Goal: Communication & Community: Answer question/provide support

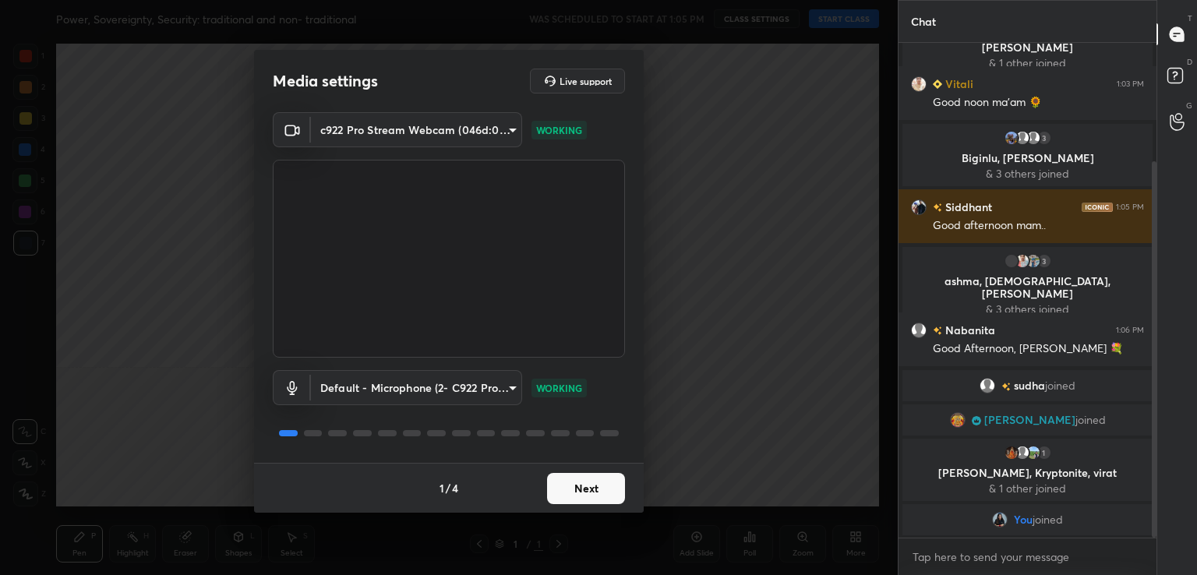
scroll to position [193, 0]
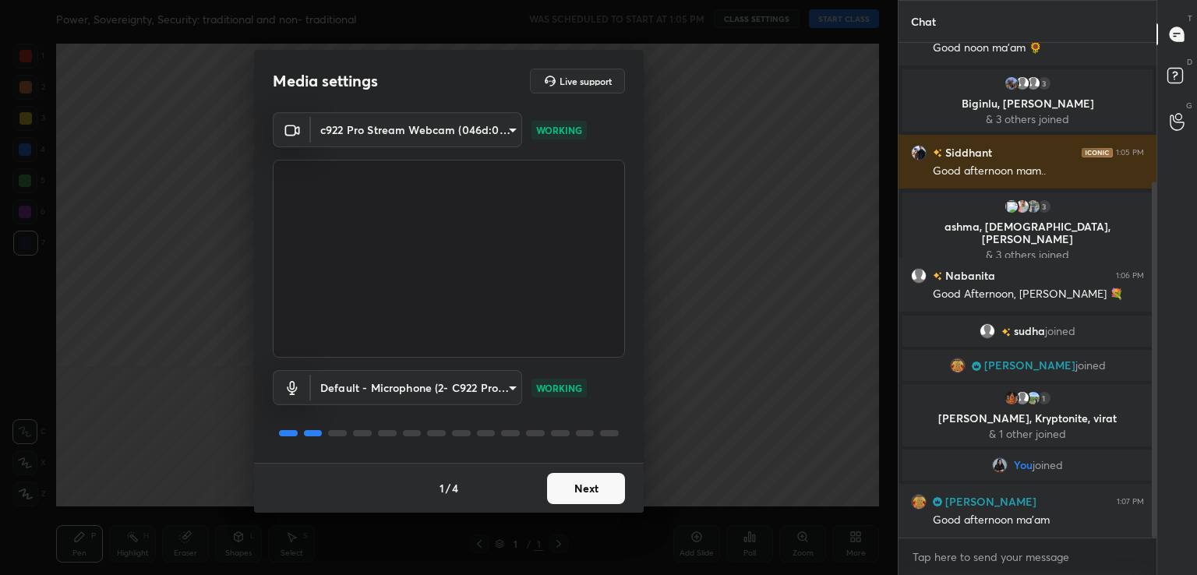
click at [588, 494] on button "Next" at bounding box center [586, 488] width 78 height 31
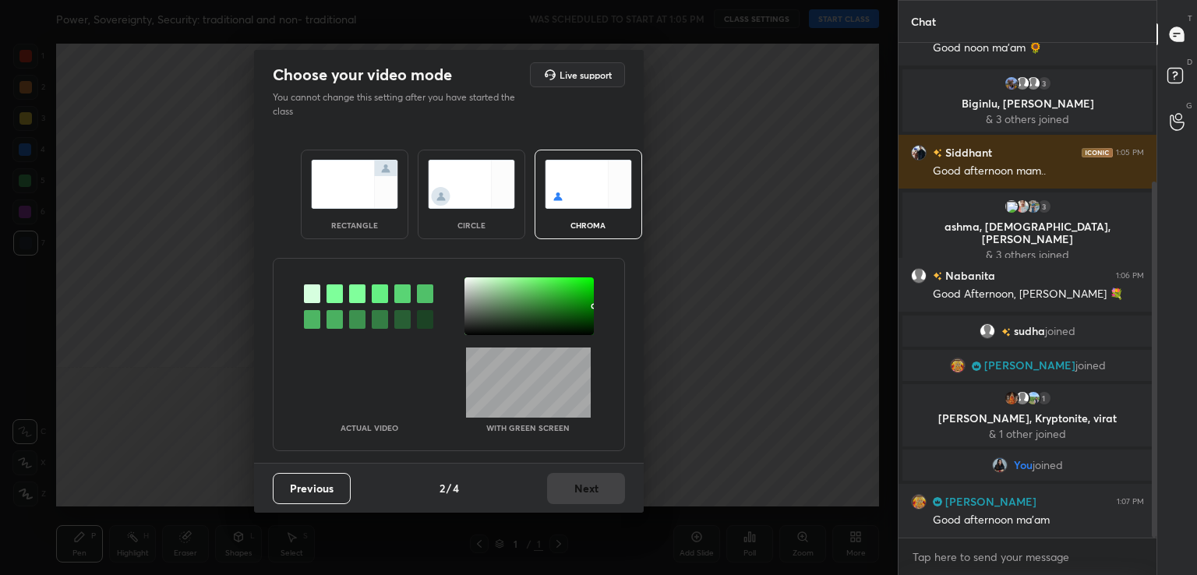
click at [326, 300] on div at bounding box center [368, 306] width 129 height 58
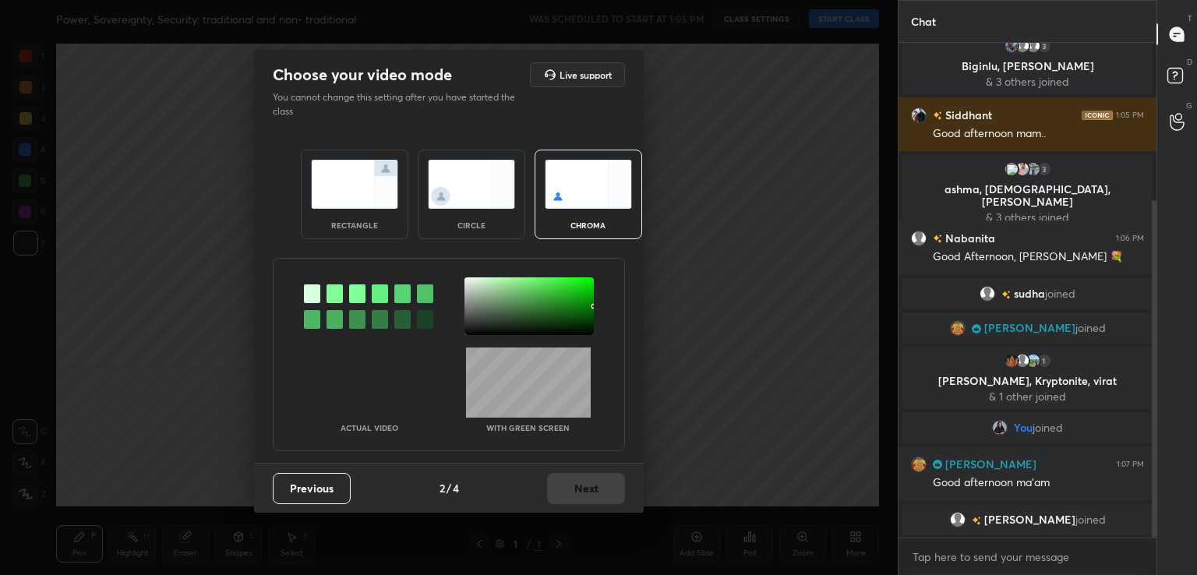
click at [346, 288] on div at bounding box center [368, 306] width 129 height 58
click at [337, 291] on div at bounding box center [335, 293] width 16 height 19
click at [466, 282] on div at bounding box center [528, 306] width 129 height 58
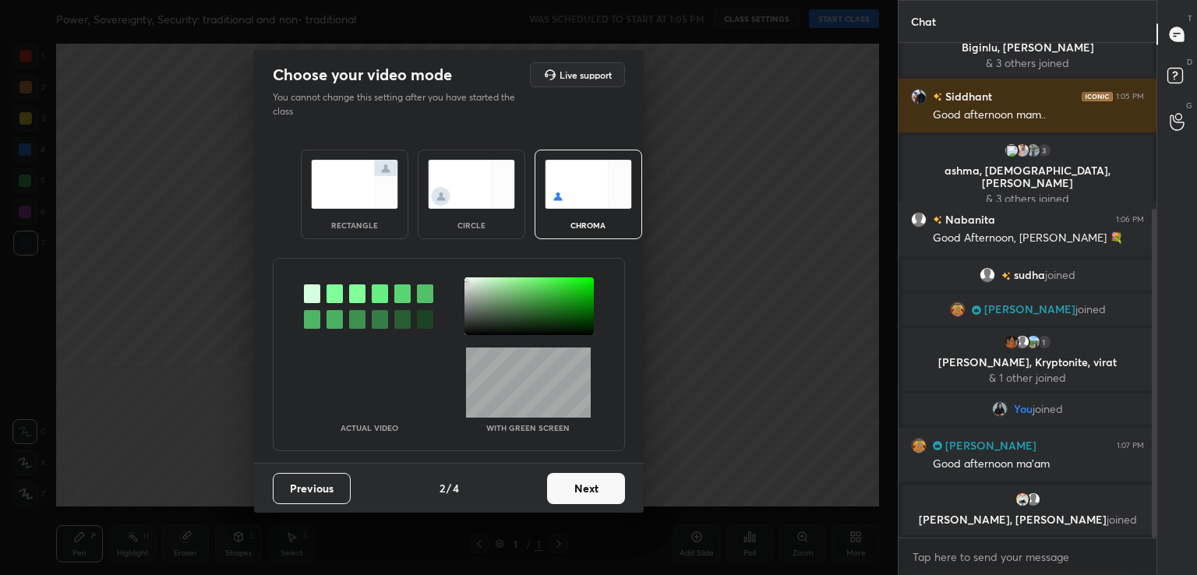
click at [583, 489] on button "Next" at bounding box center [586, 488] width 78 height 31
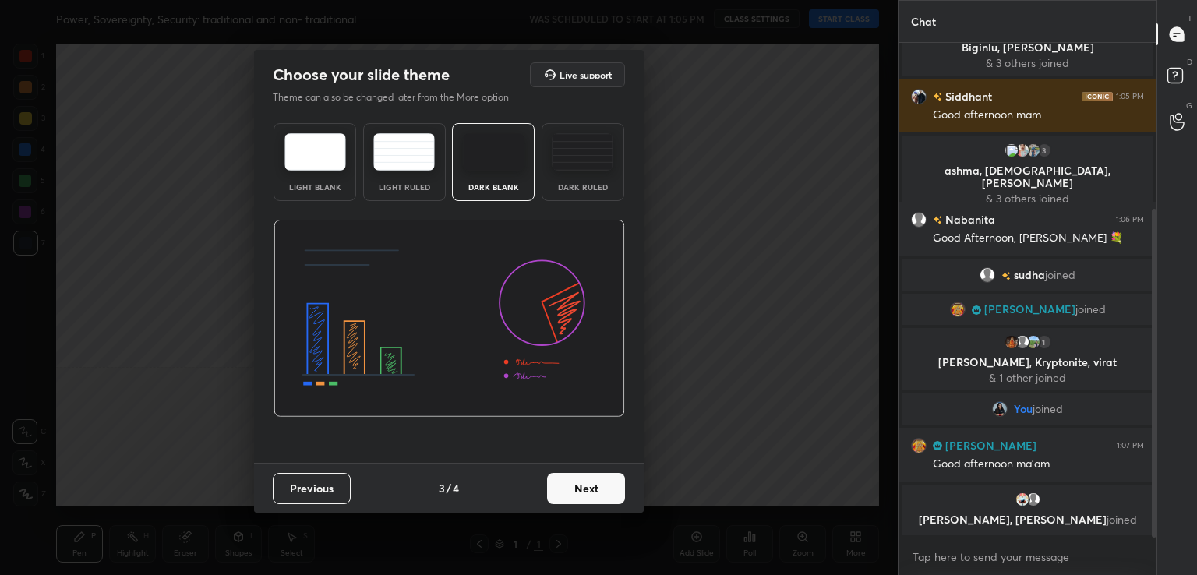
click at [583, 489] on button "Next" at bounding box center [586, 488] width 78 height 31
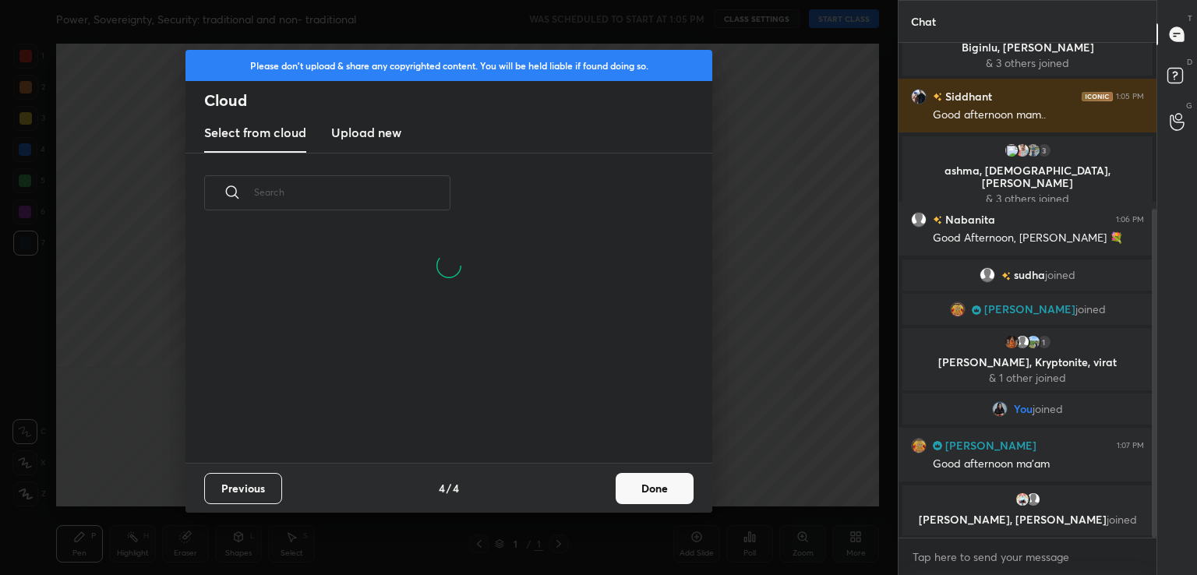
click at [609, 485] on div "Previous 4 / 4 Done" at bounding box center [448, 488] width 527 height 50
click at [631, 489] on button "Done" at bounding box center [655, 488] width 78 height 31
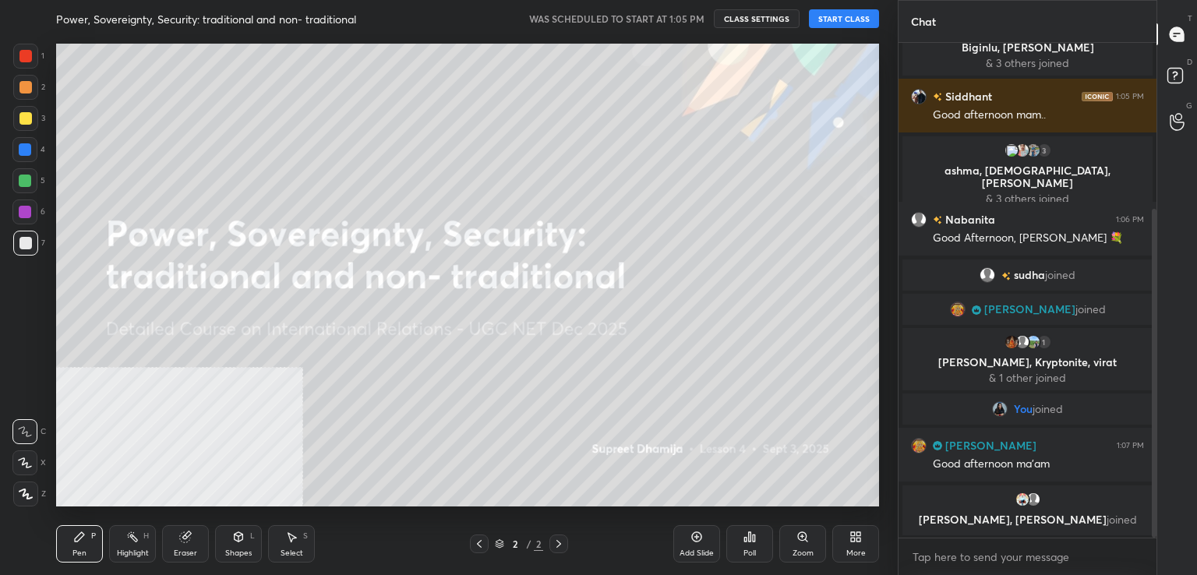
click at [828, 21] on button "START CLASS" at bounding box center [844, 18] width 70 height 19
click at [854, 550] on div "More" at bounding box center [855, 553] width 19 height 8
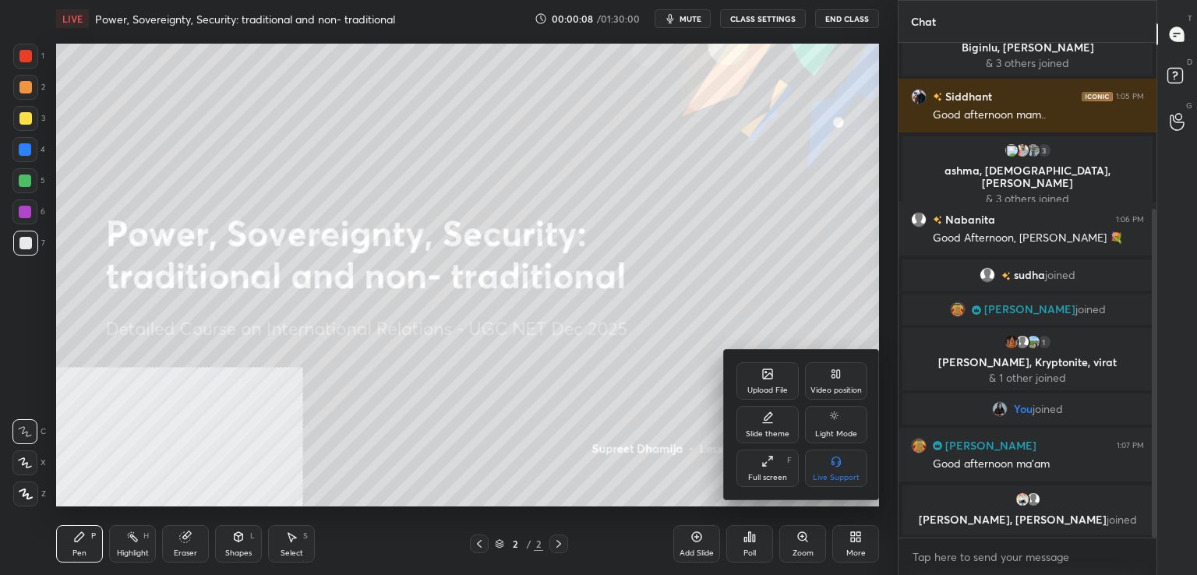
click at [828, 365] on div "Video position" at bounding box center [836, 380] width 62 height 37
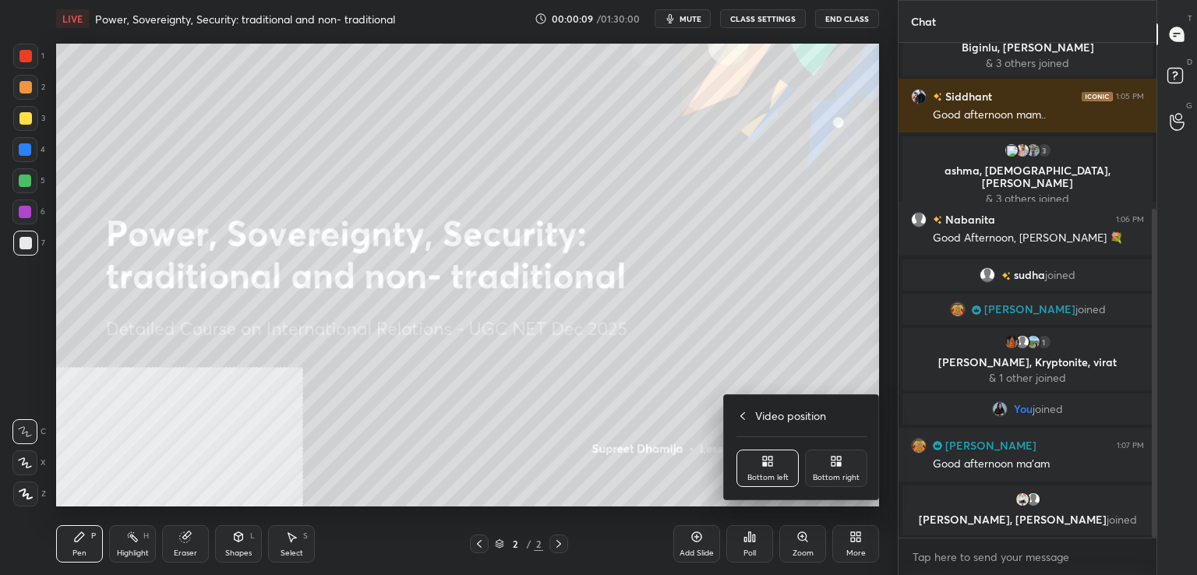
click at [833, 485] on div "Bottom right" at bounding box center [836, 468] width 62 height 37
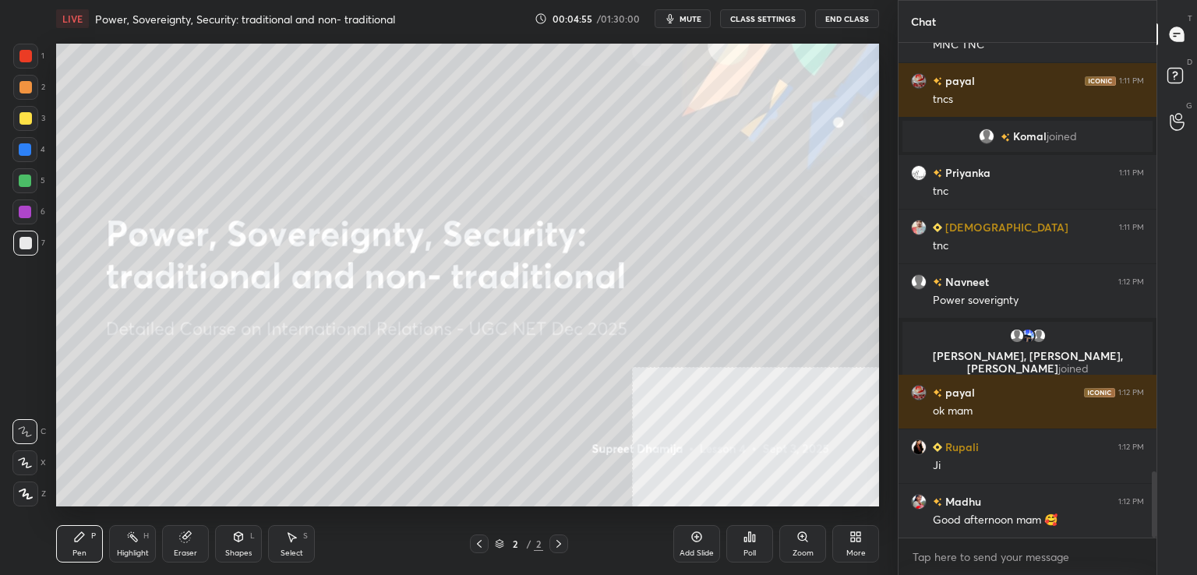
scroll to position [3262, 0]
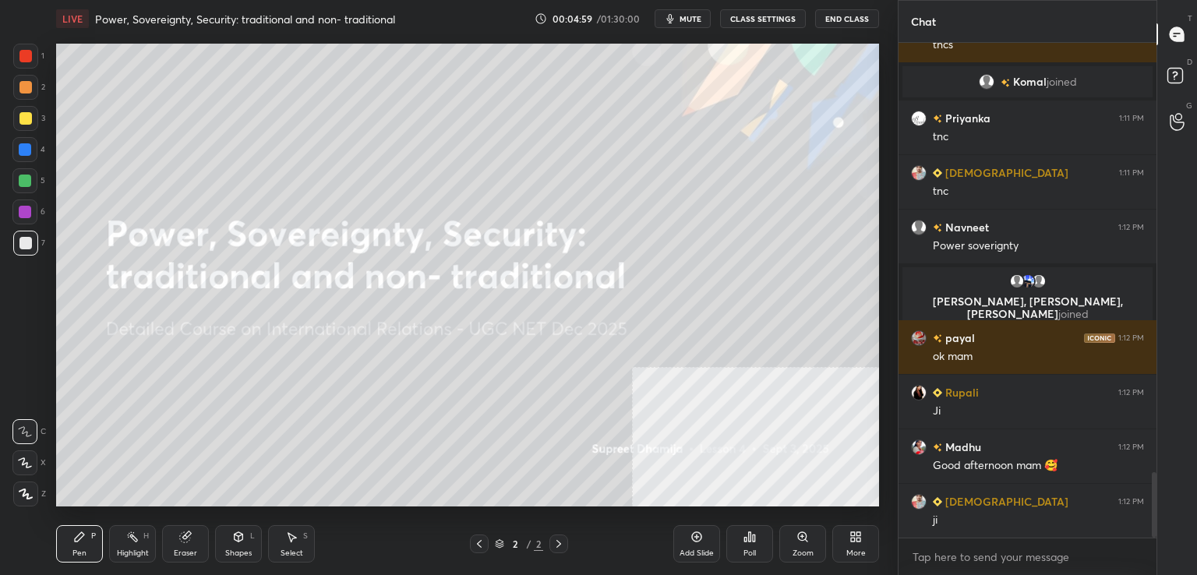
click at [849, 551] on div "More" at bounding box center [855, 553] width 19 height 8
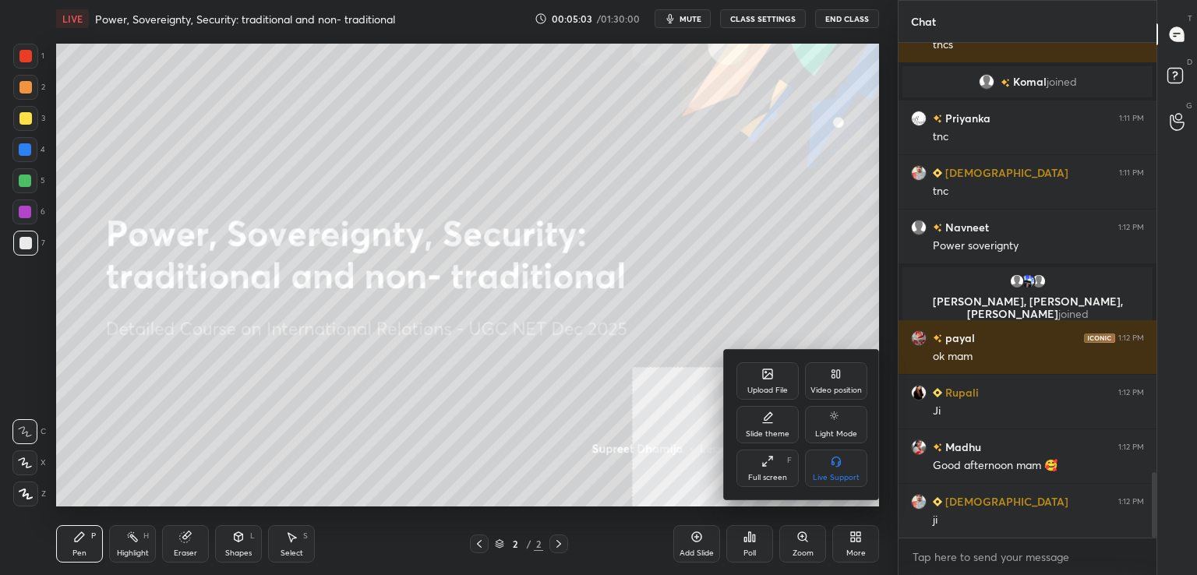
click at [764, 390] on div "Upload File" at bounding box center [767, 391] width 41 height 8
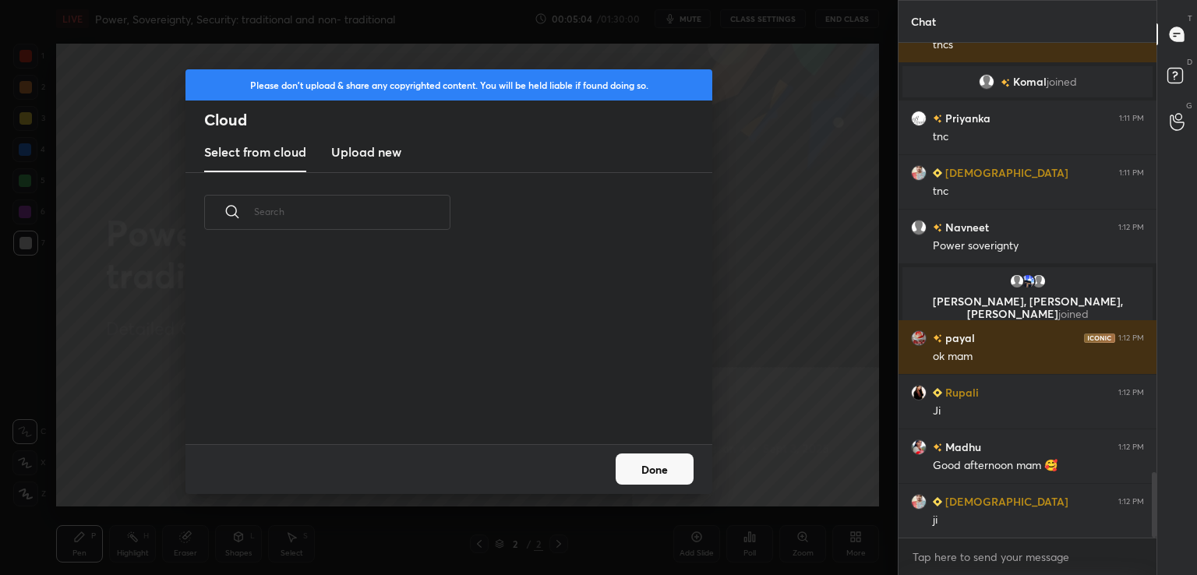
scroll to position [192, 500]
click at [383, 163] on new "Upload new" at bounding box center [366, 152] width 70 height 39
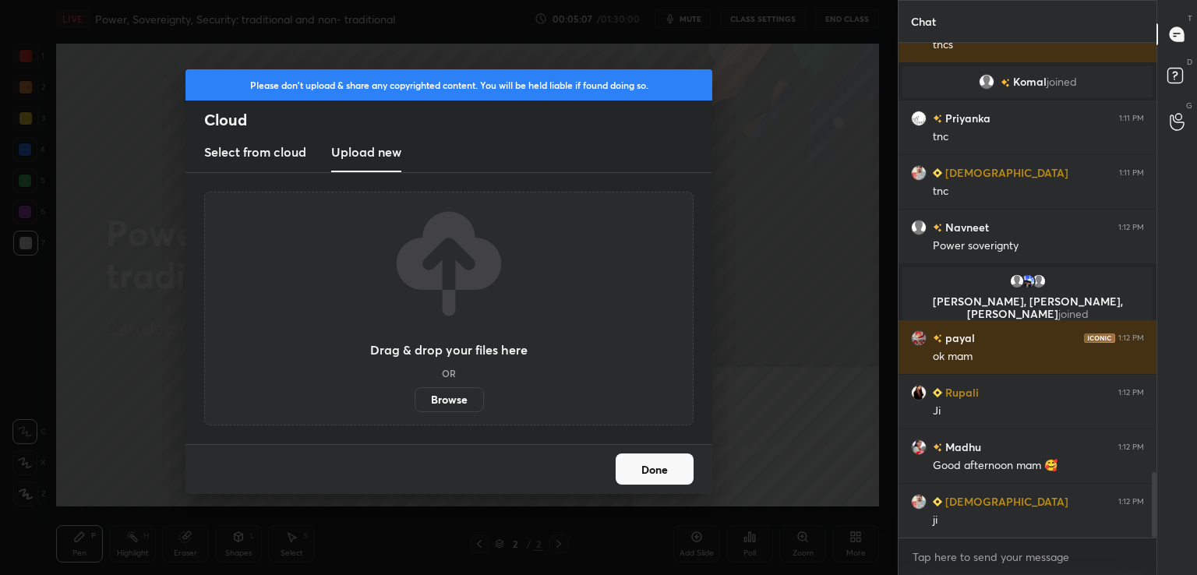
click at [450, 404] on label "Browse" at bounding box center [449, 399] width 69 height 25
click at [415, 404] on input "Browse" at bounding box center [415, 399] width 0 height 25
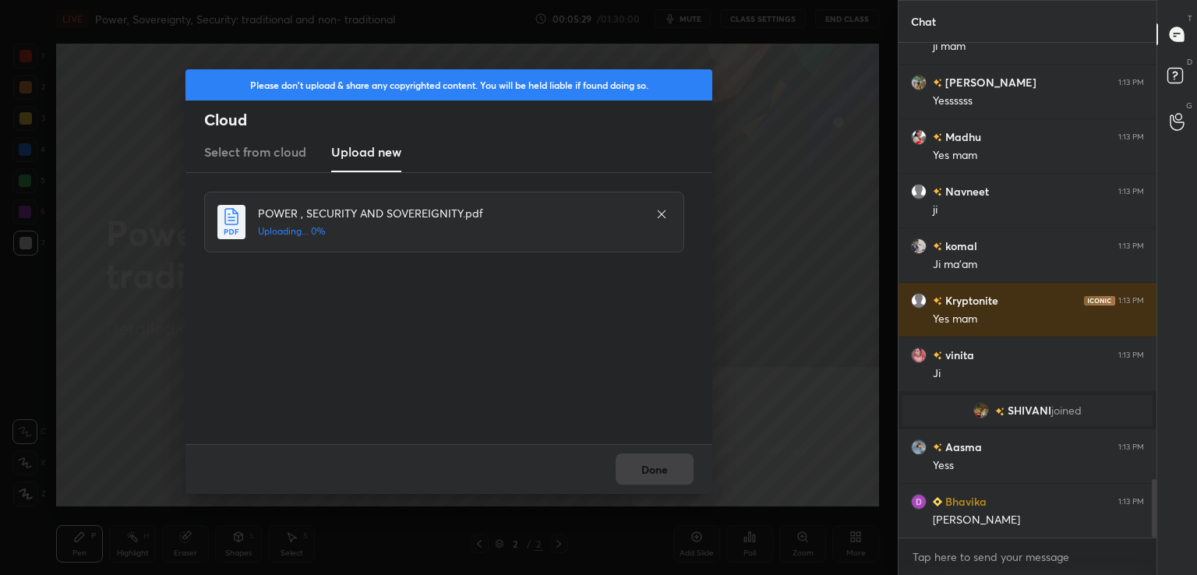
scroll to position [3748, 0]
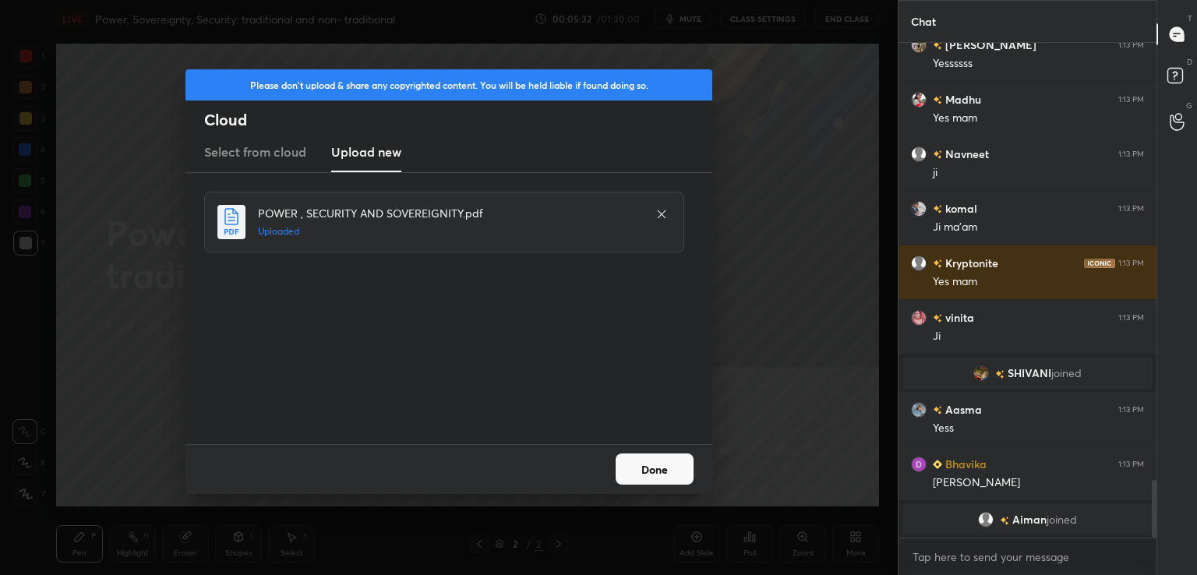
click at [665, 478] on button "Done" at bounding box center [655, 469] width 78 height 31
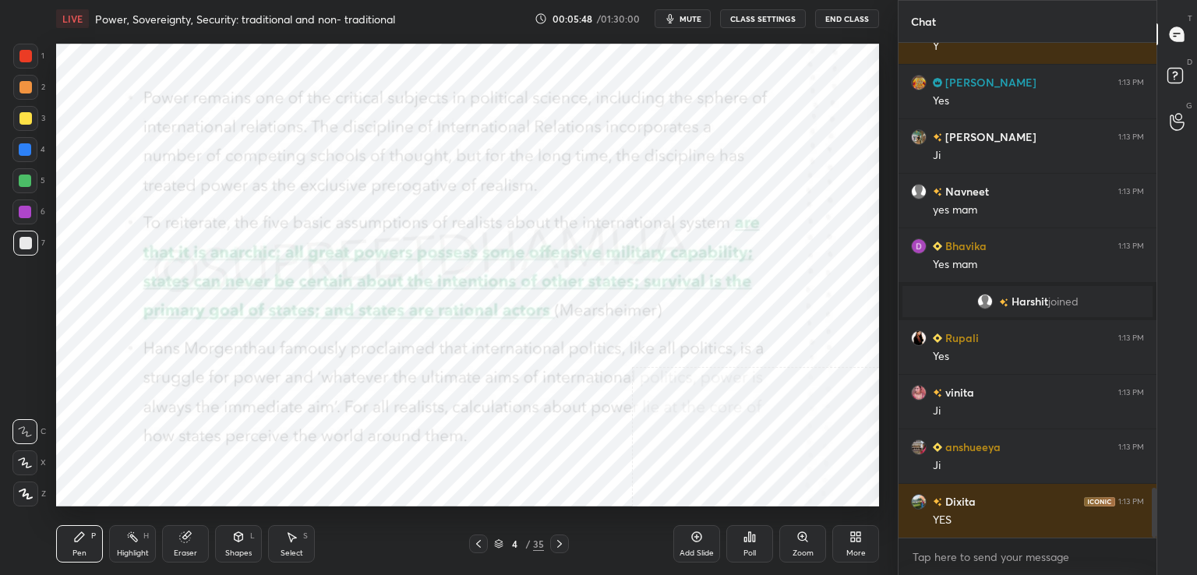
scroll to position [4442, 0]
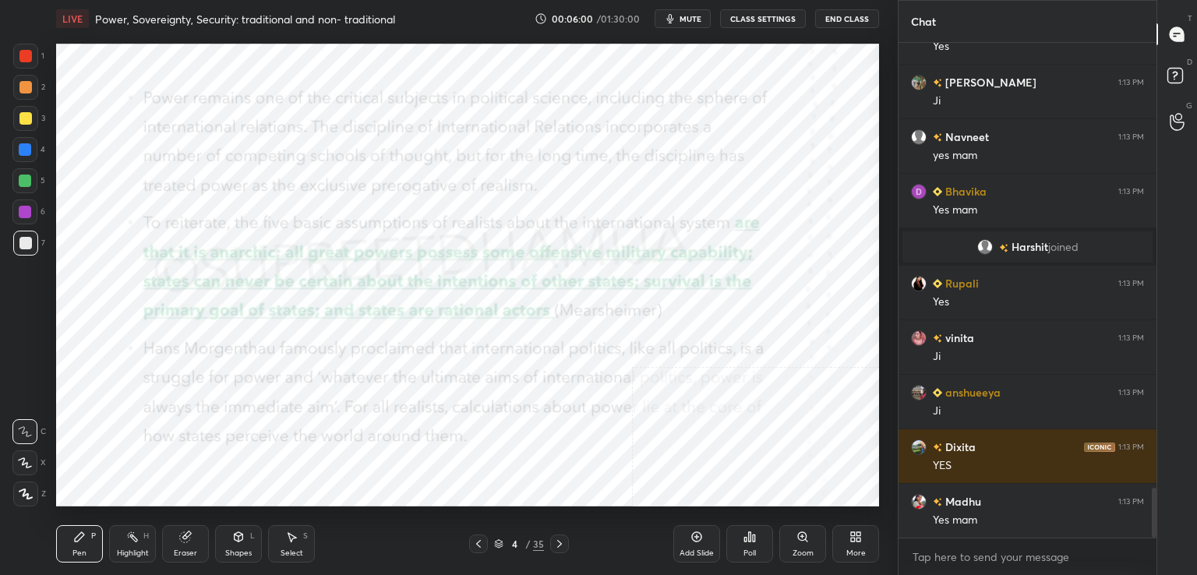
click at [835, 543] on div "More" at bounding box center [855, 543] width 47 height 37
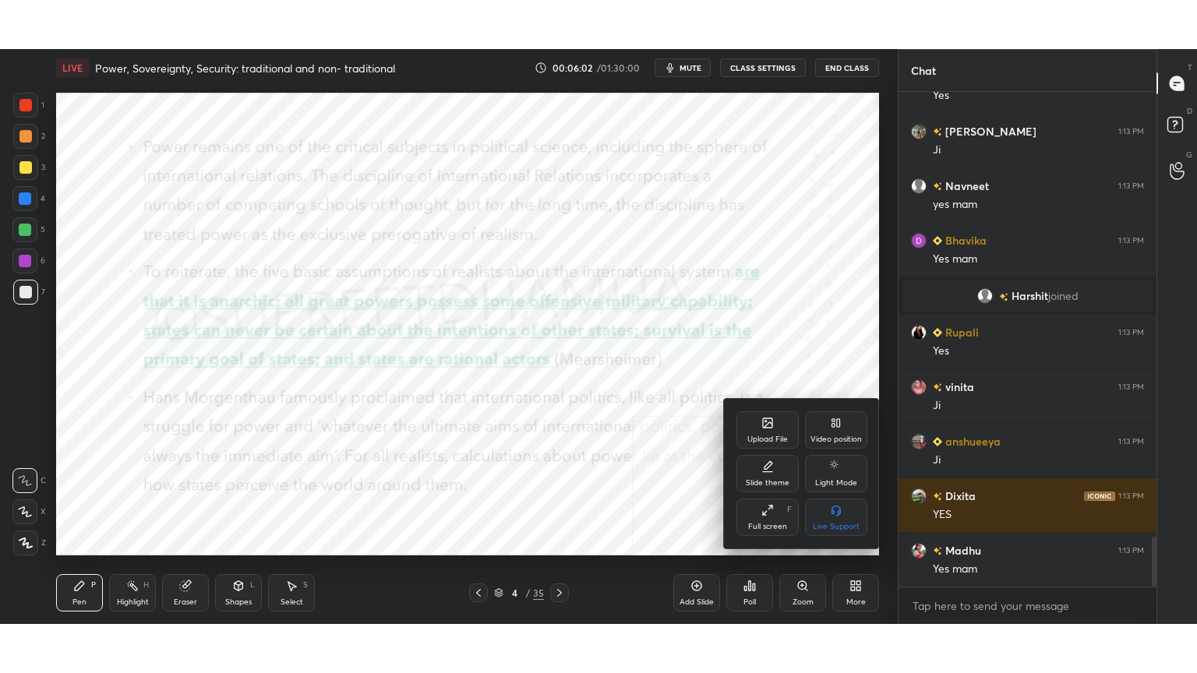
scroll to position [4497, 0]
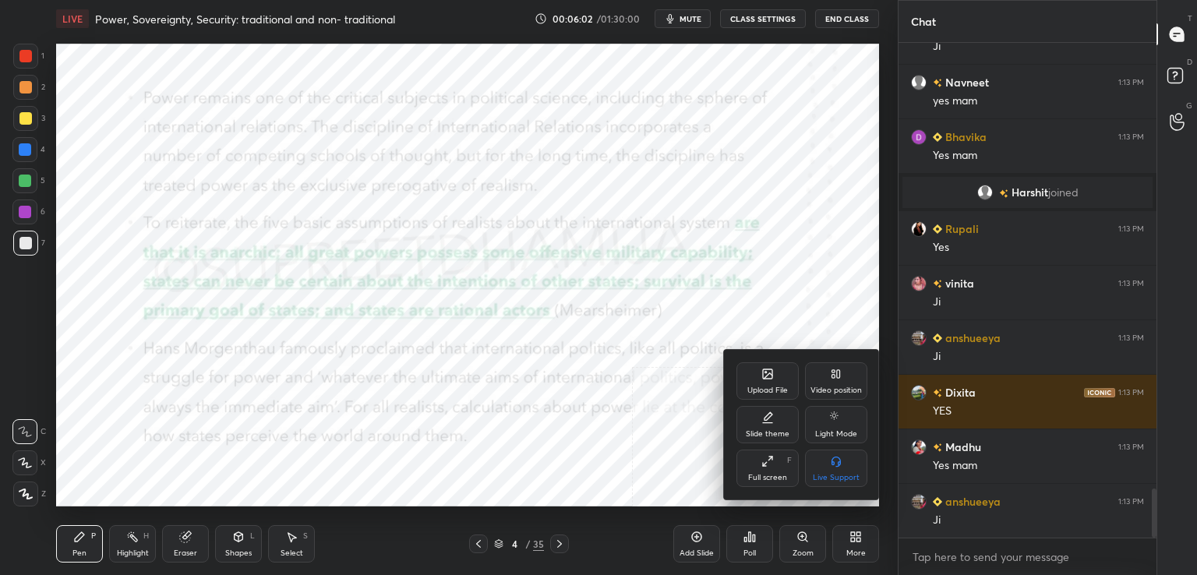
click at [777, 481] on div "Full screen" at bounding box center [767, 478] width 39 height 8
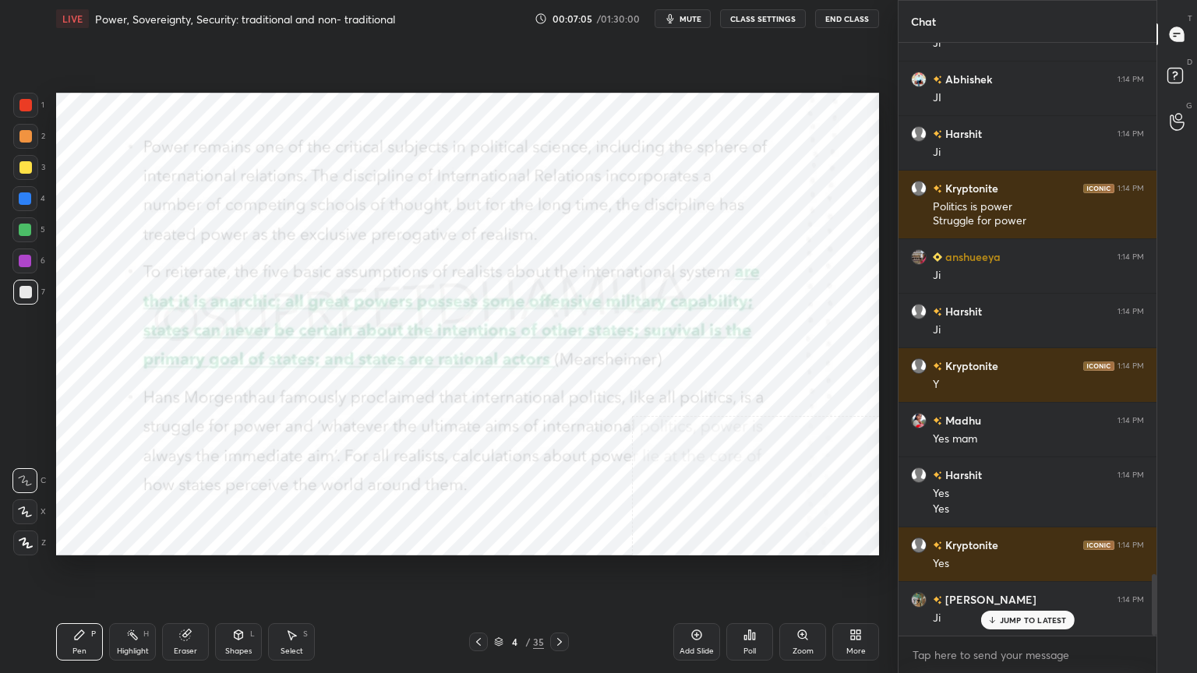
scroll to position [5193, 0]
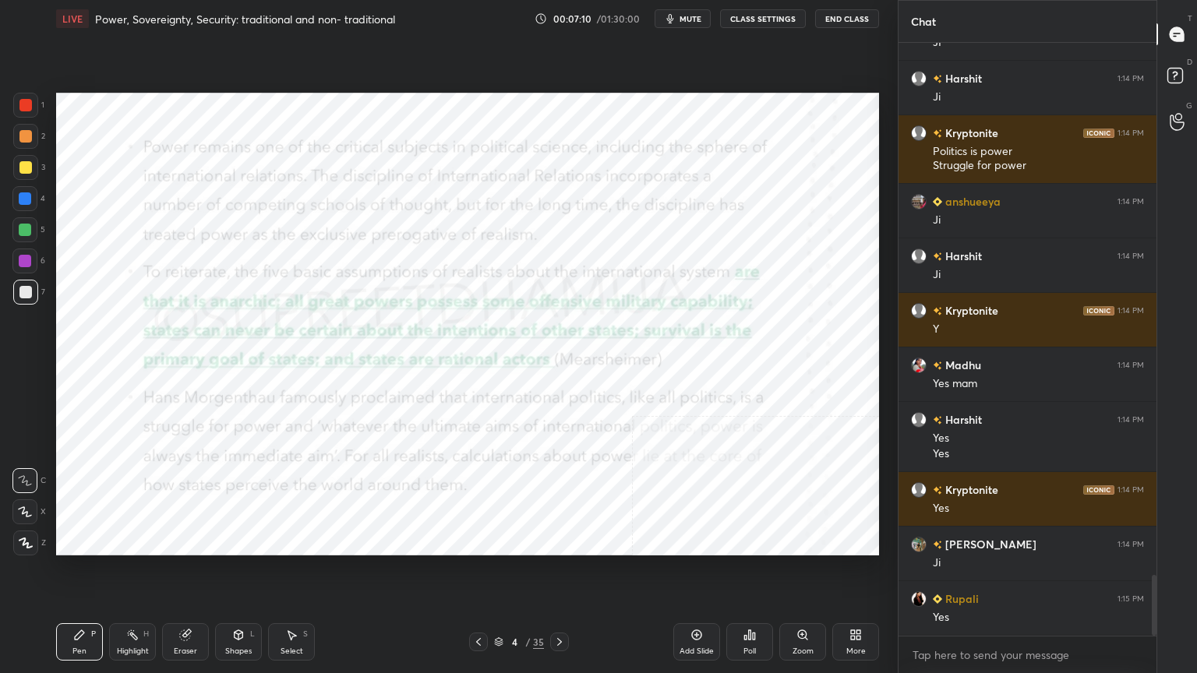
click at [712, 574] on div "Add Slide" at bounding box center [697, 652] width 34 height 8
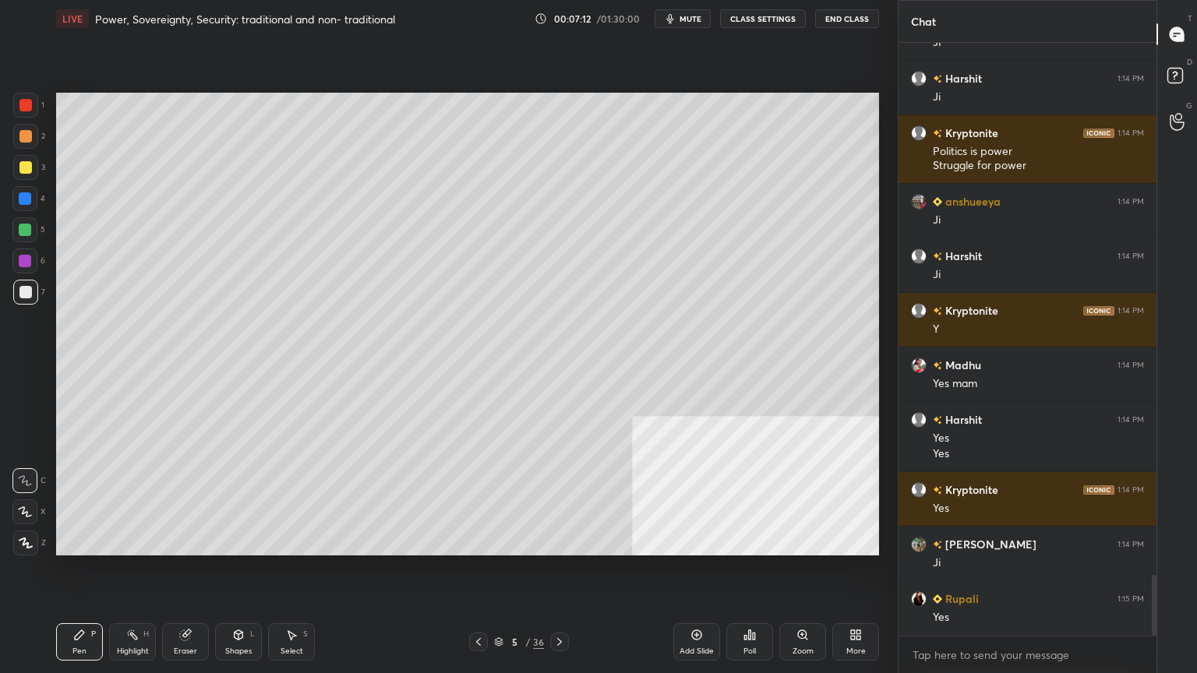
scroll to position [5246, 0]
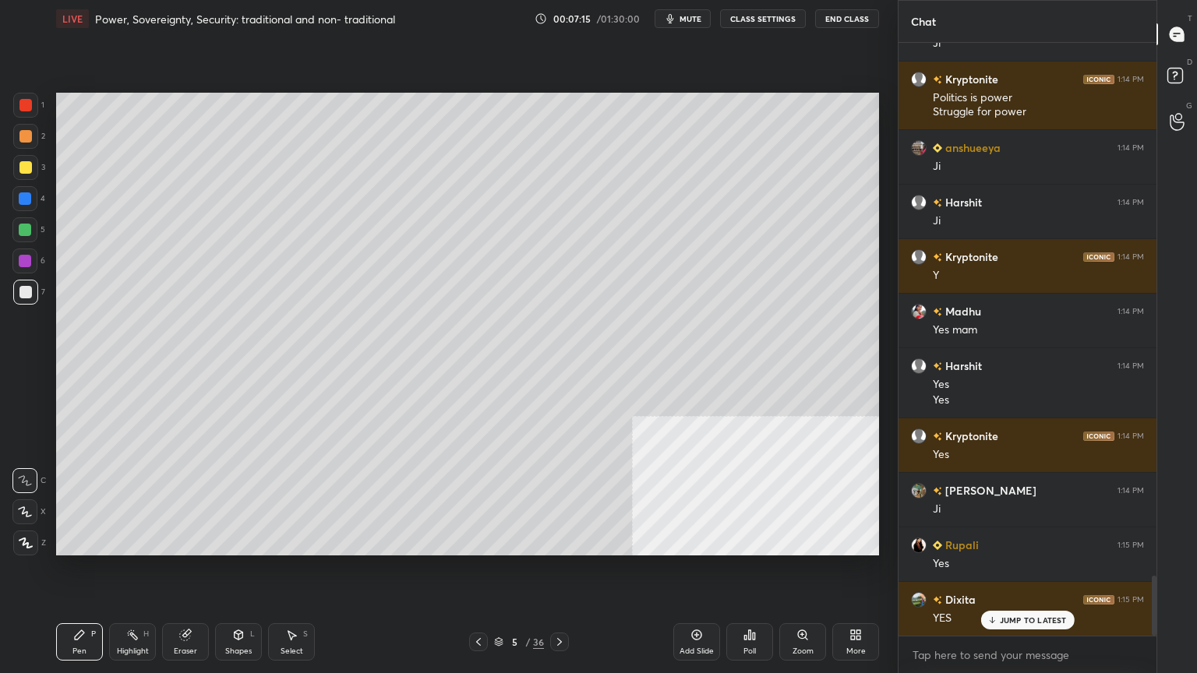
click at [16, 546] on div at bounding box center [25, 543] width 25 height 25
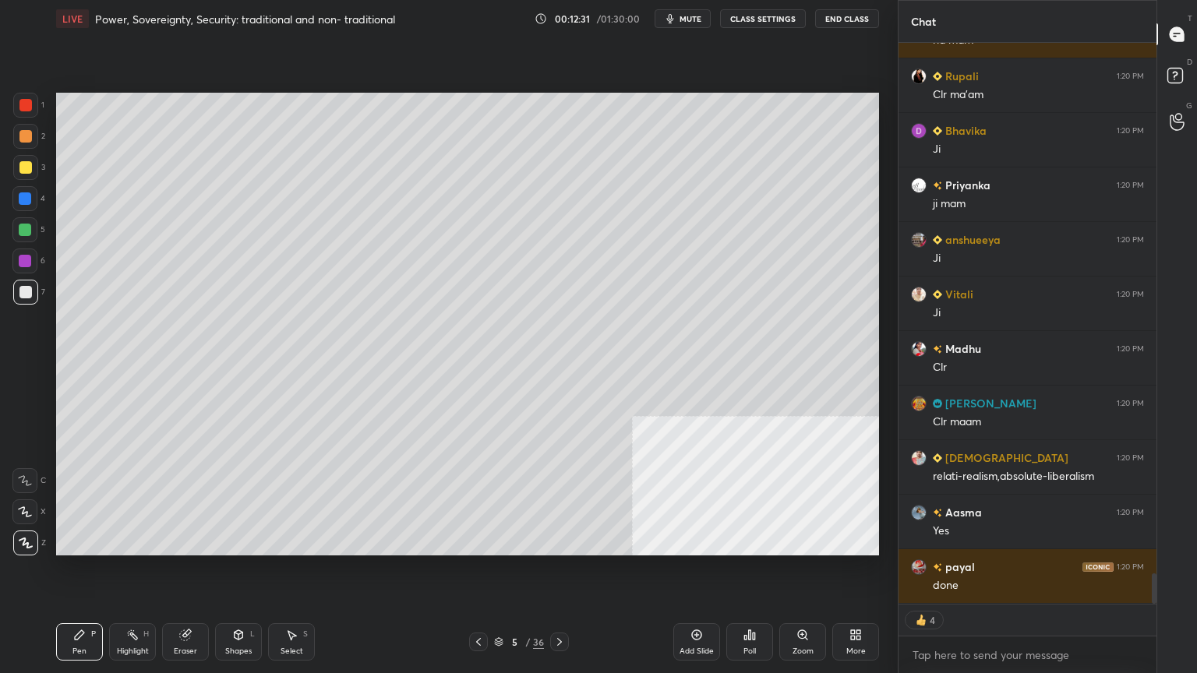
scroll to position [9844, 0]
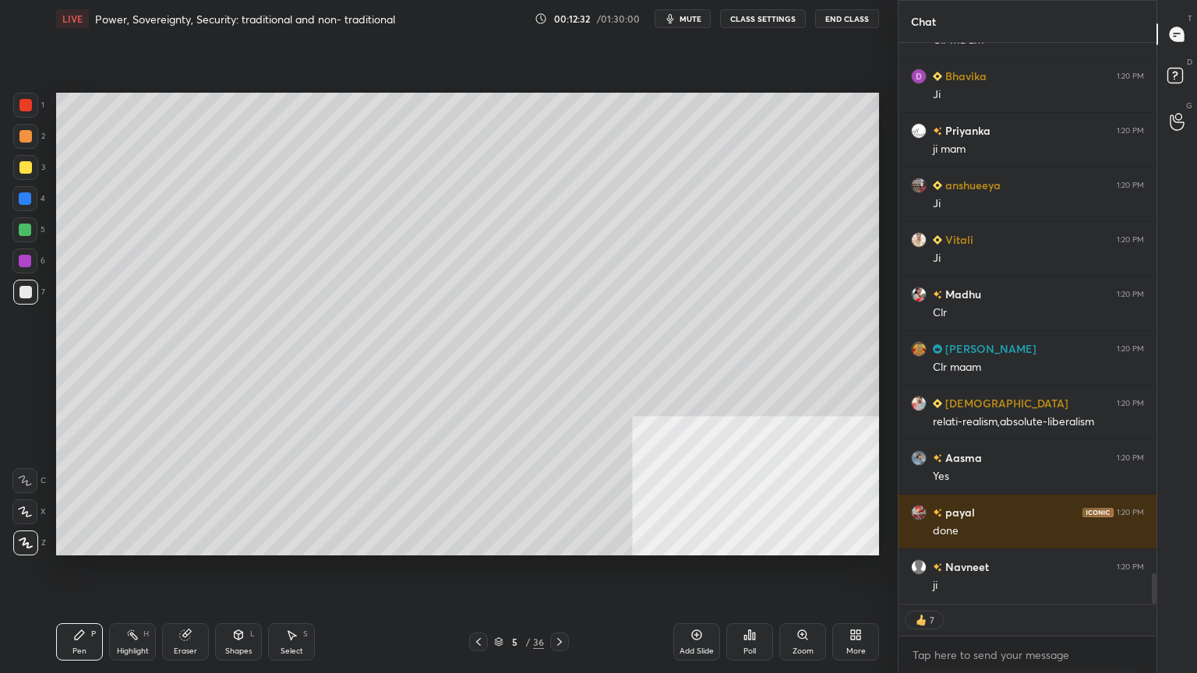
click at [676, 574] on div "Add Slide" at bounding box center [696, 641] width 47 height 37
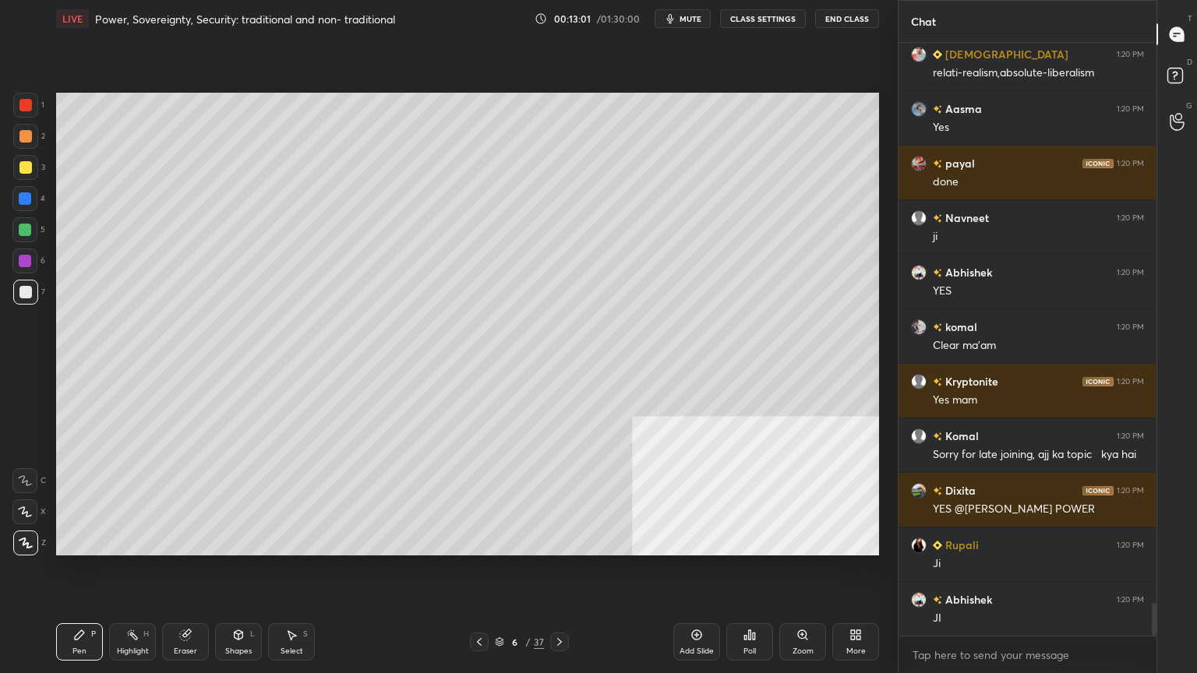
scroll to position [10249, 0]
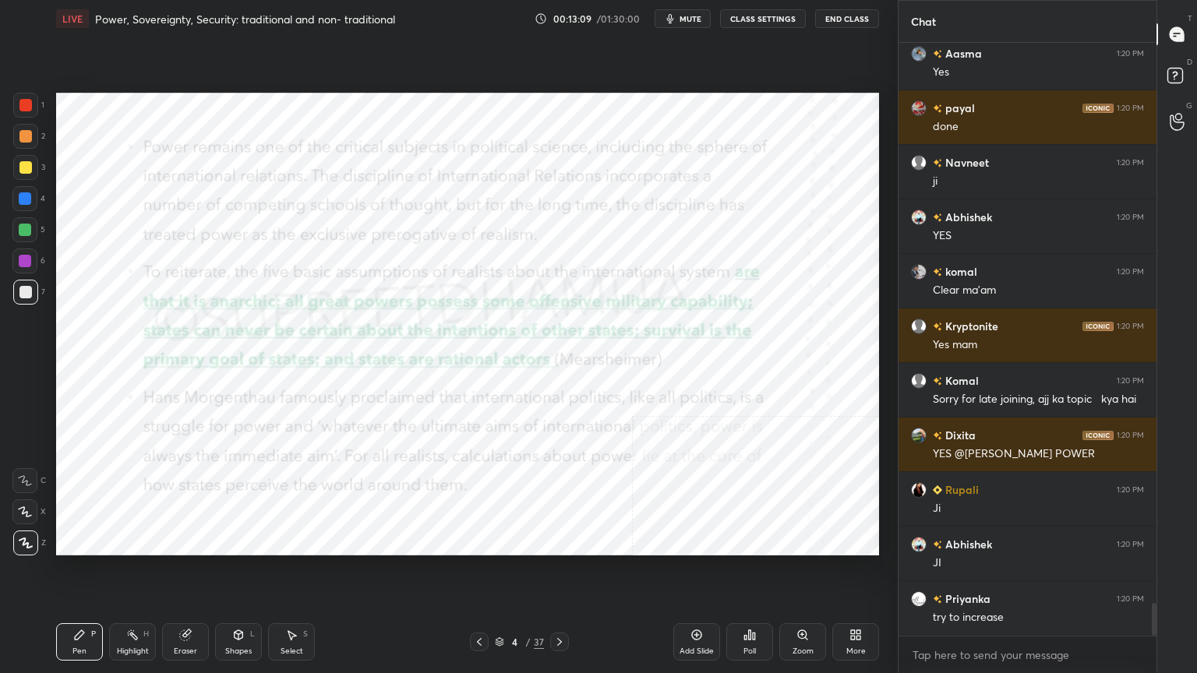
click at [25, 99] on div at bounding box center [25, 105] width 12 height 12
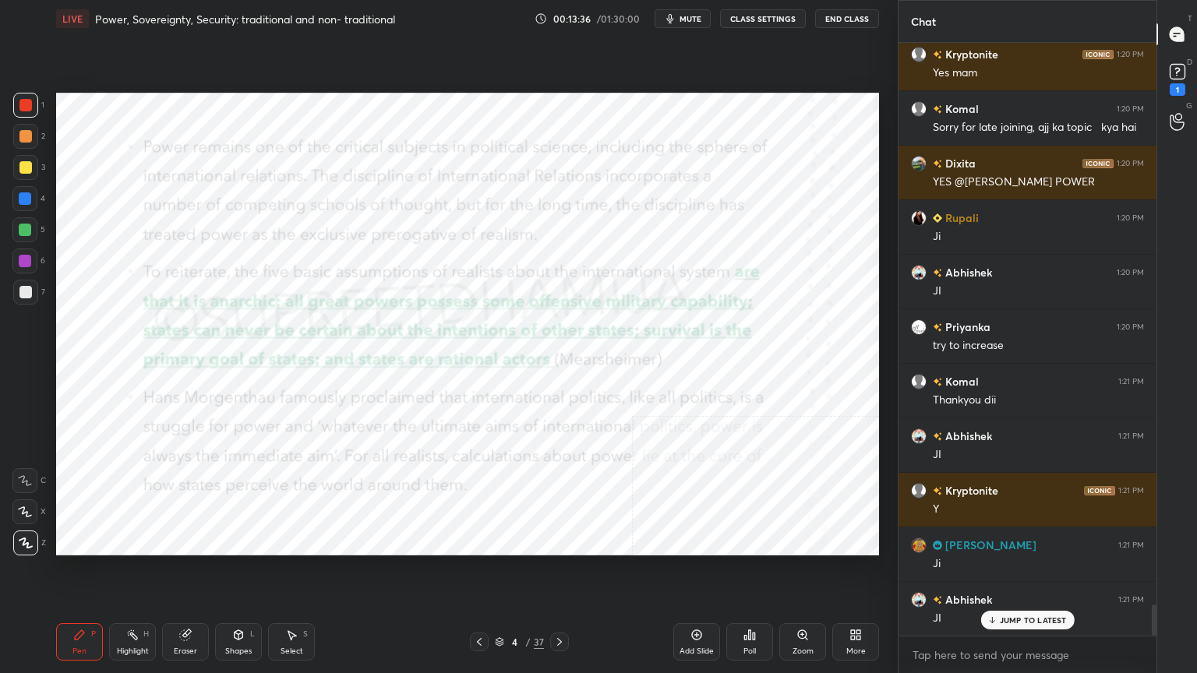
scroll to position [10642, 0]
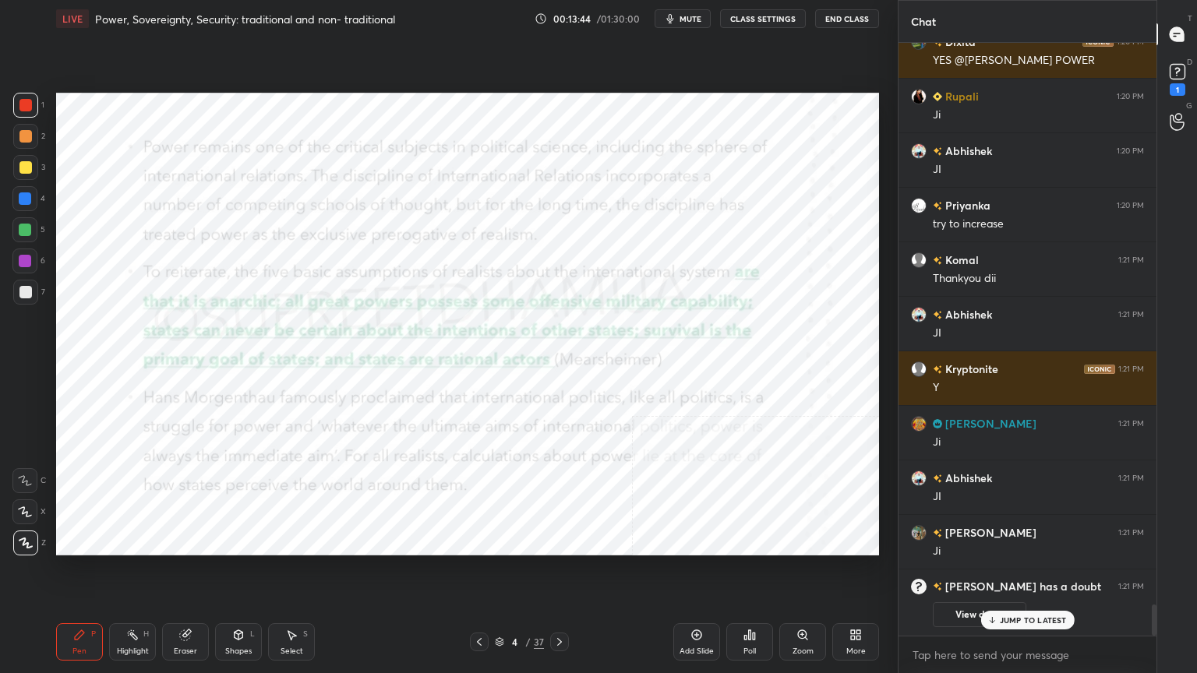
click at [1192, 49] on div "T Messages (T)" at bounding box center [1177, 34] width 40 height 44
click at [1173, 94] on div "1" at bounding box center [1178, 89] width 16 height 12
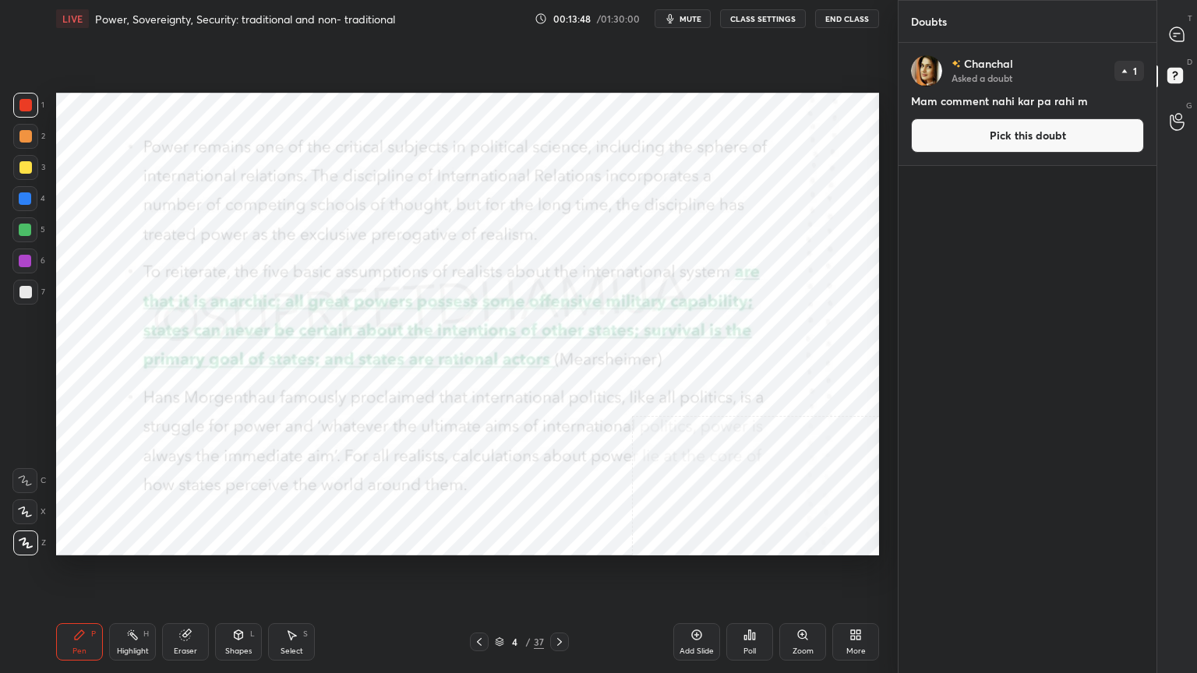
click at [1173, 94] on div "D Doubts (D)" at bounding box center [1177, 78] width 40 height 44
click at [1191, 52] on div "T Messages (T)" at bounding box center [1177, 34] width 40 height 44
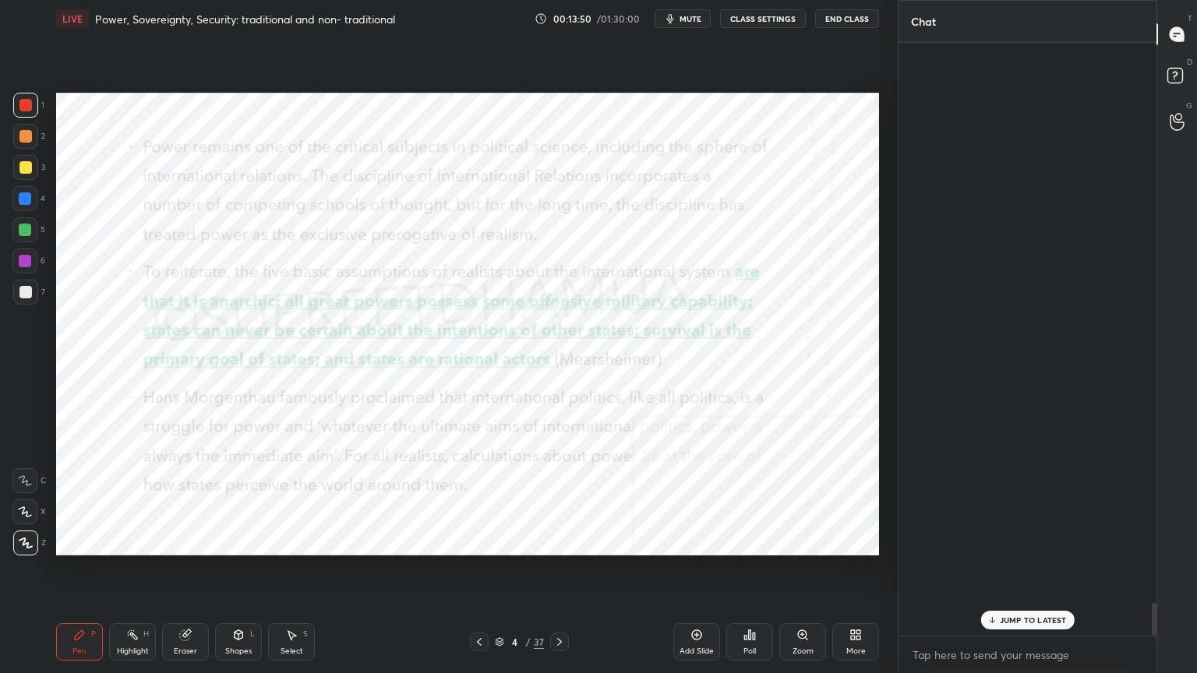
scroll to position [588, 253]
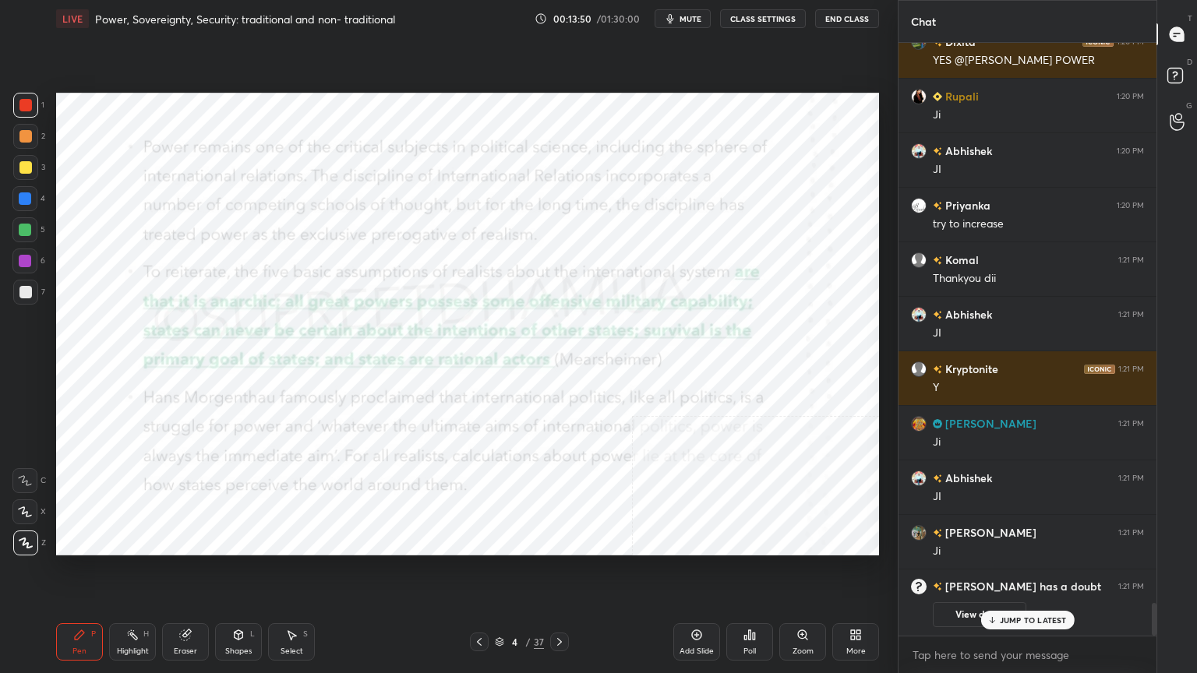
click at [1191, 52] on div "T Messages (T)" at bounding box center [1177, 34] width 40 height 44
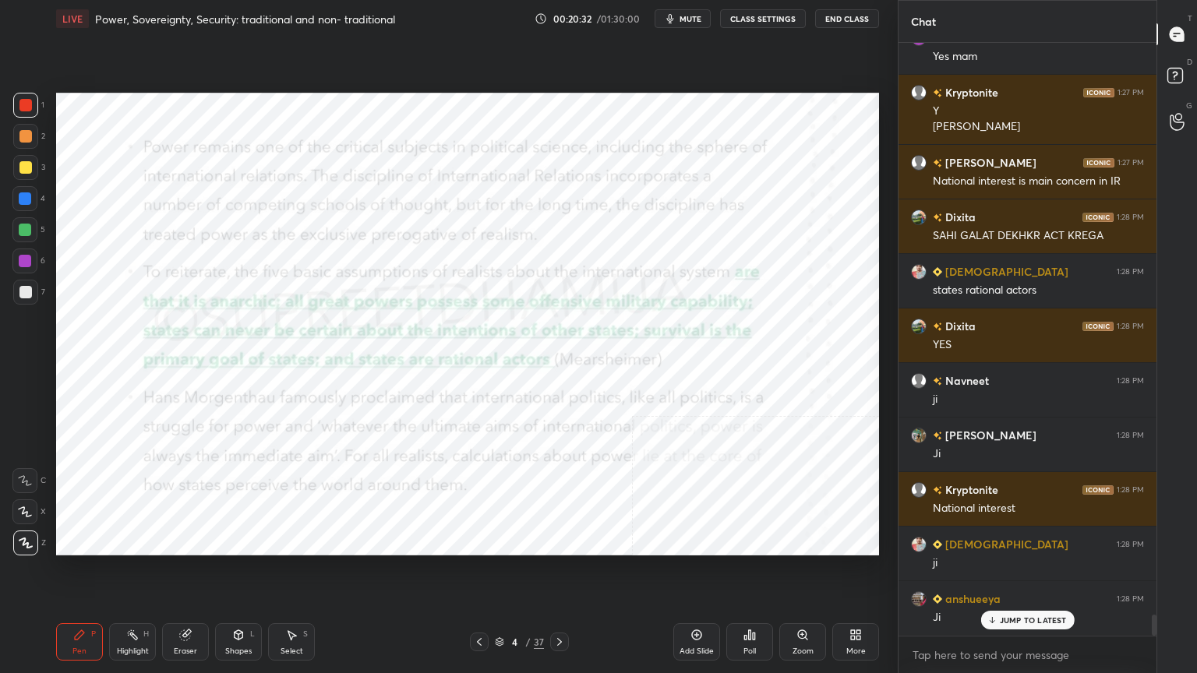
scroll to position [16213, 0]
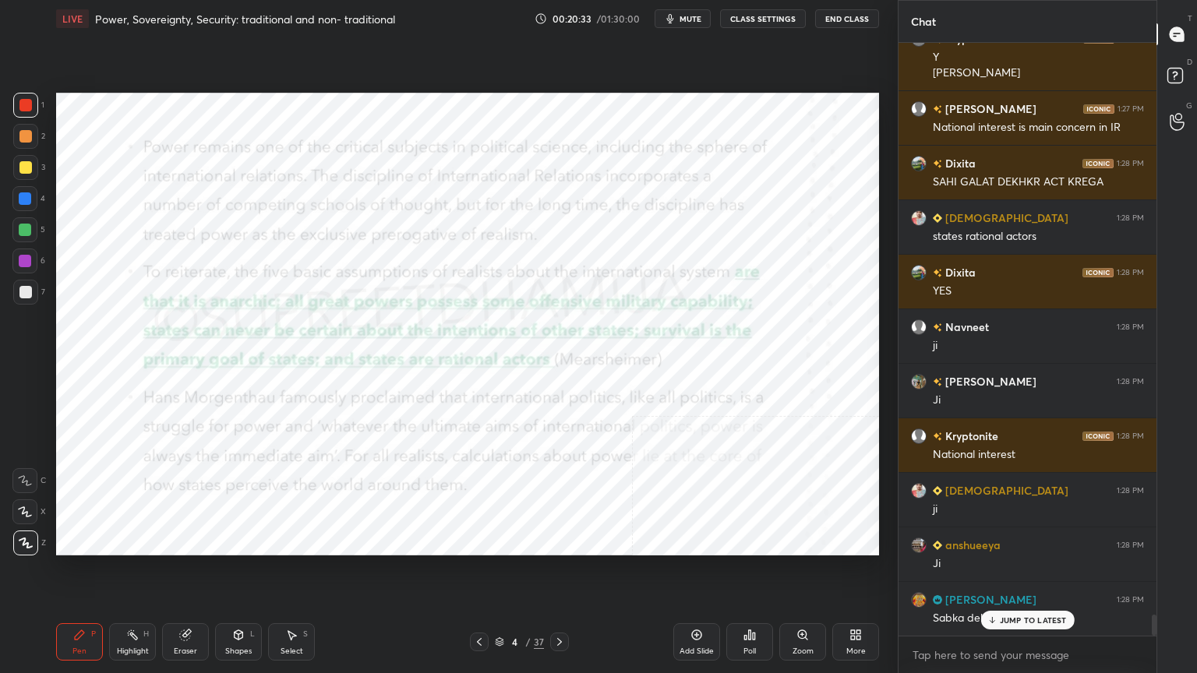
click at [683, 574] on div "Add Slide" at bounding box center [696, 641] width 47 height 37
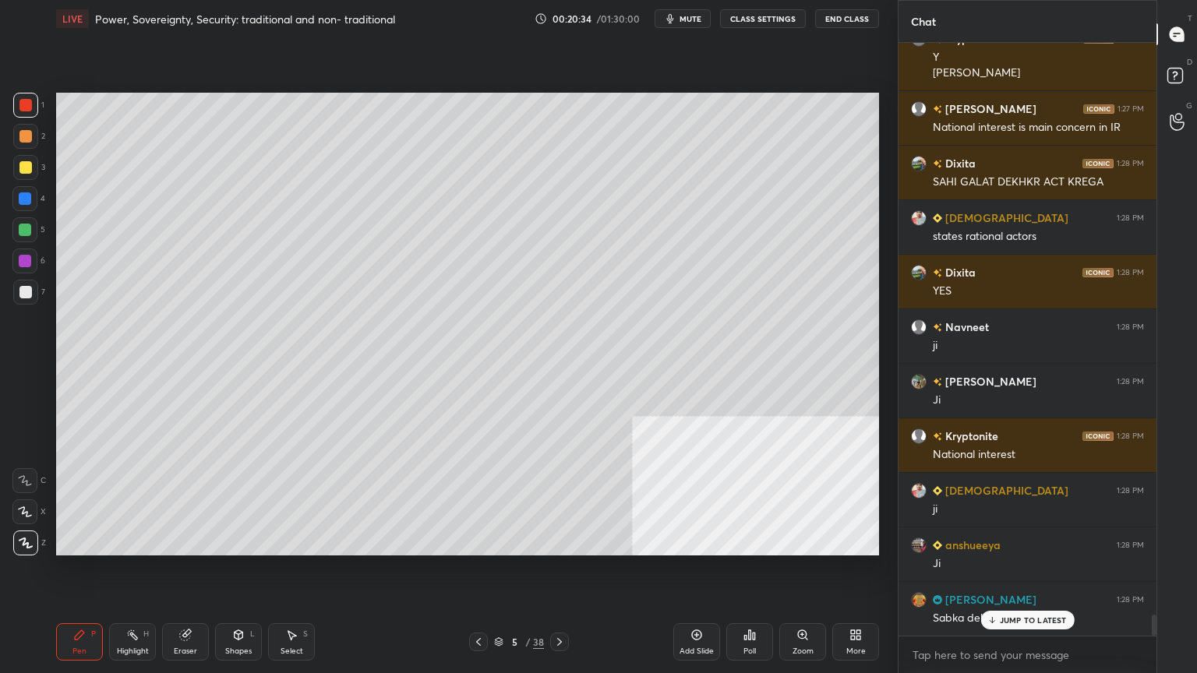
click at [201, 65] on div "Setting up your live class Poll for secs No correct answer Start poll" at bounding box center [467, 324] width 835 height 574
click at [190, 88] on div "Setting up your live class Poll for secs No correct answer Start poll" at bounding box center [467, 324] width 835 height 574
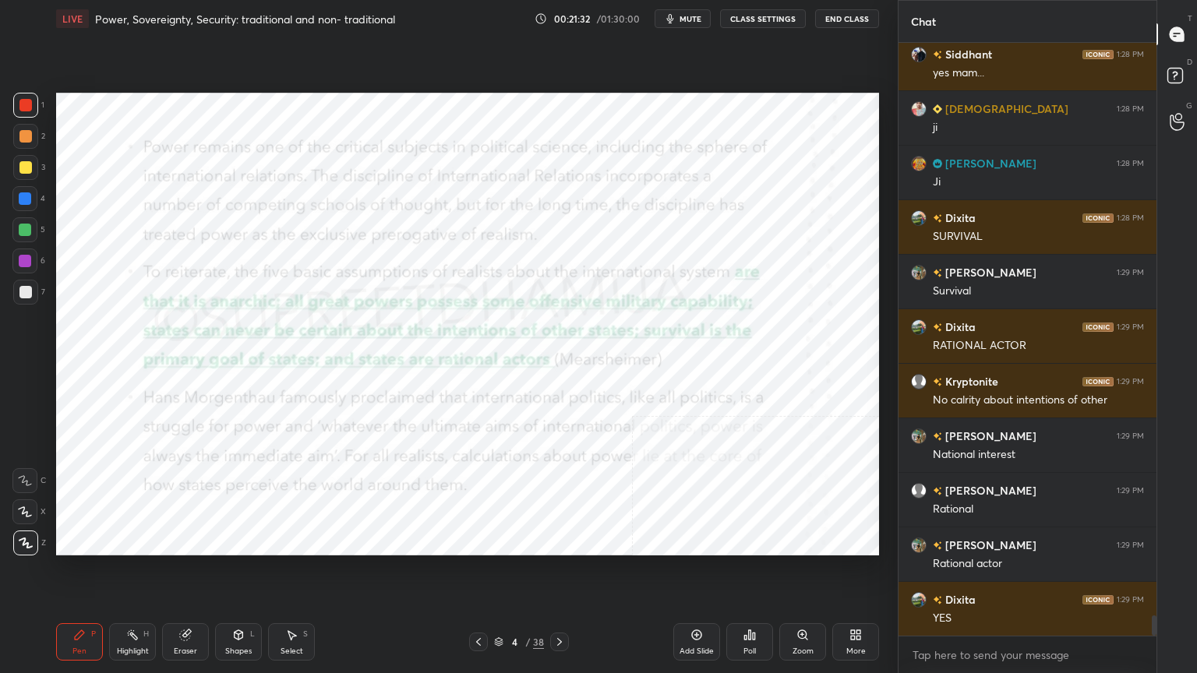
scroll to position [17141, 0]
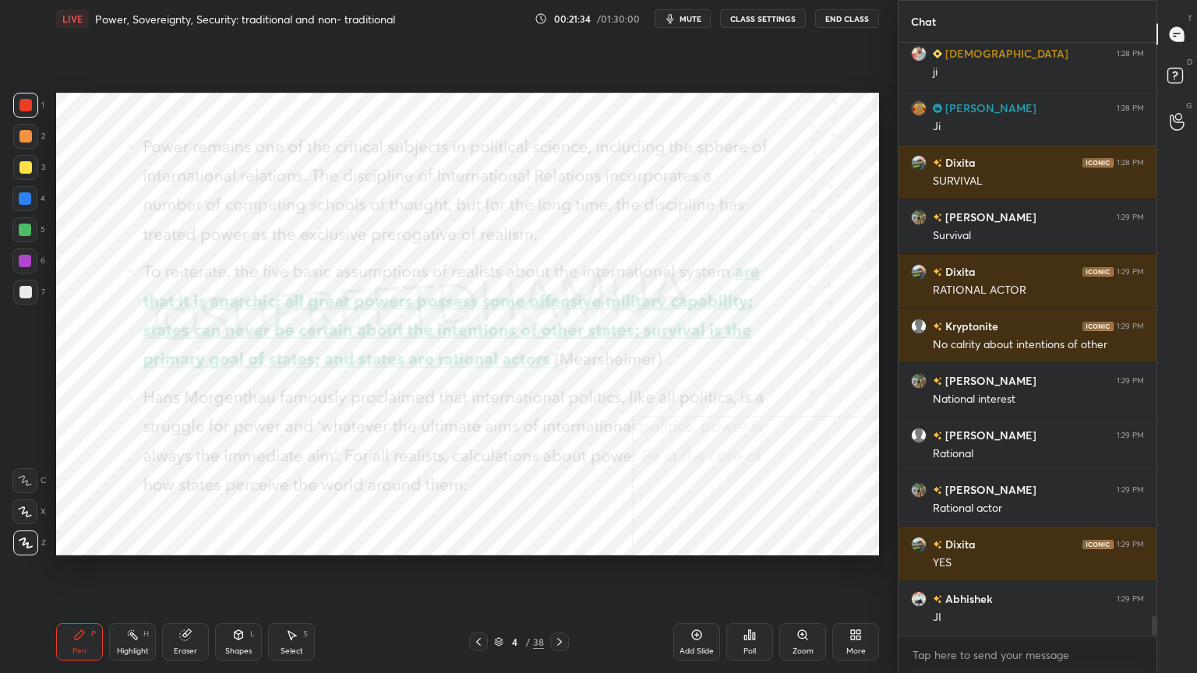
click at [189, 574] on div "Eraser" at bounding box center [185, 641] width 47 height 37
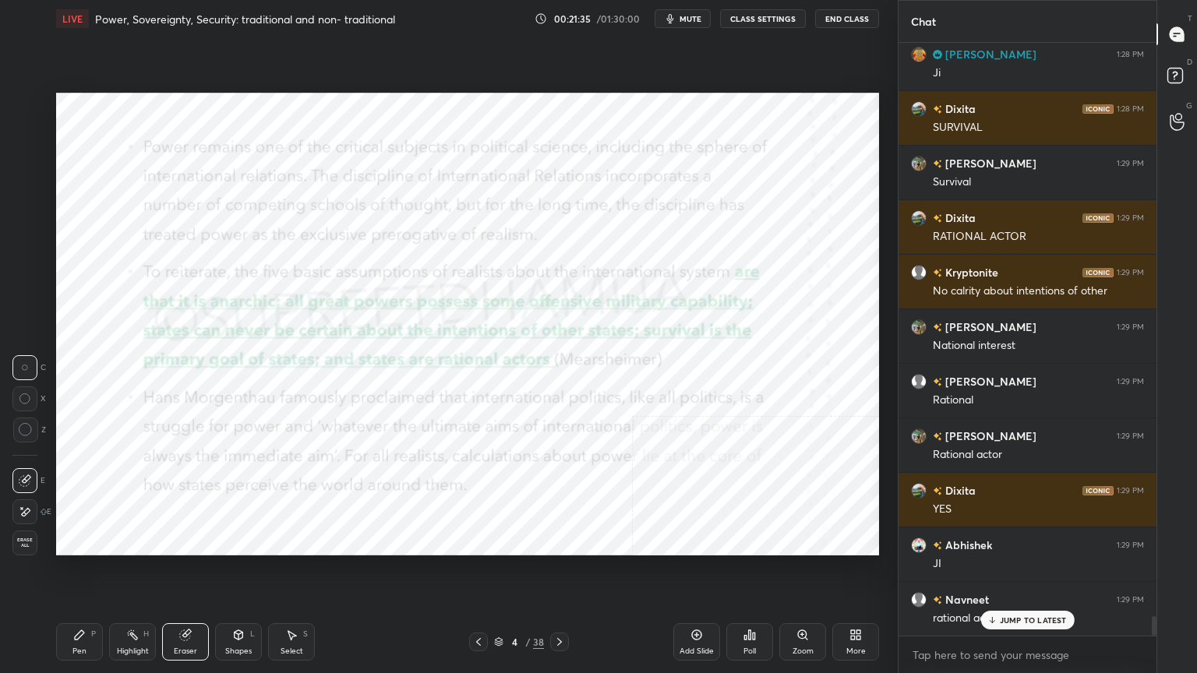
click at [9, 531] on div "1 2 3 4 5 6 7 C X Z C X Z E E Erase all H H" at bounding box center [25, 324] width 50 height 463
click at [12, 533] on div "Erase all" at bounding box center [26, 543] width 28 height 25
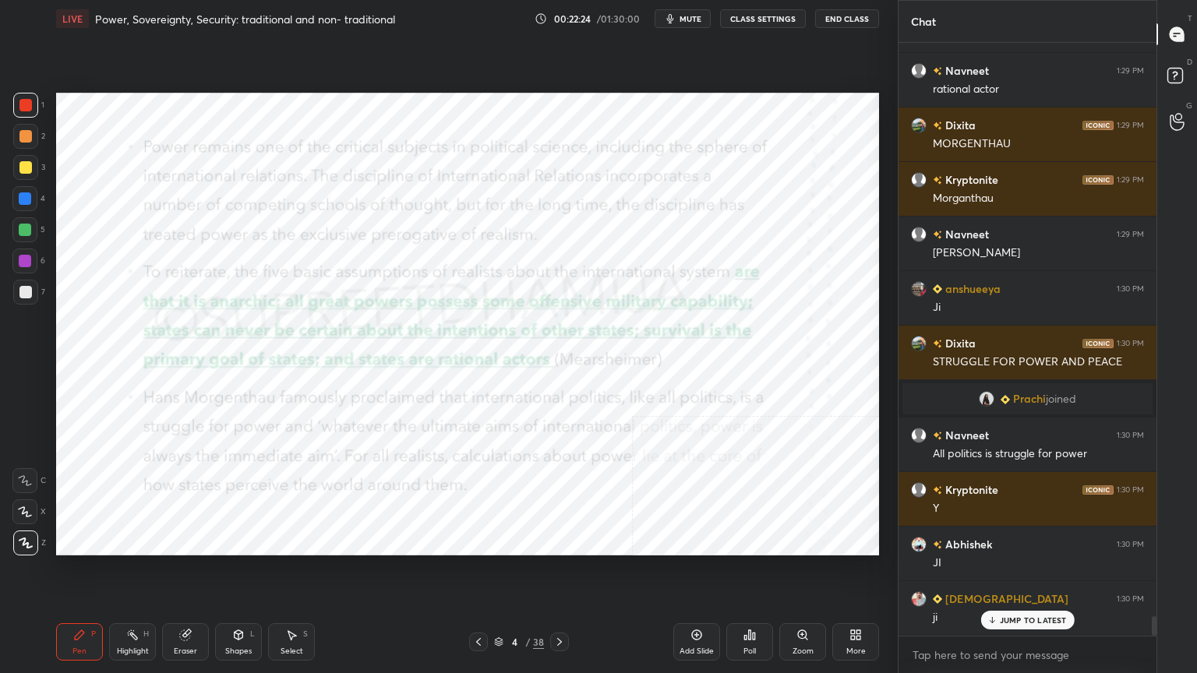
scroll to position [17778, 0]
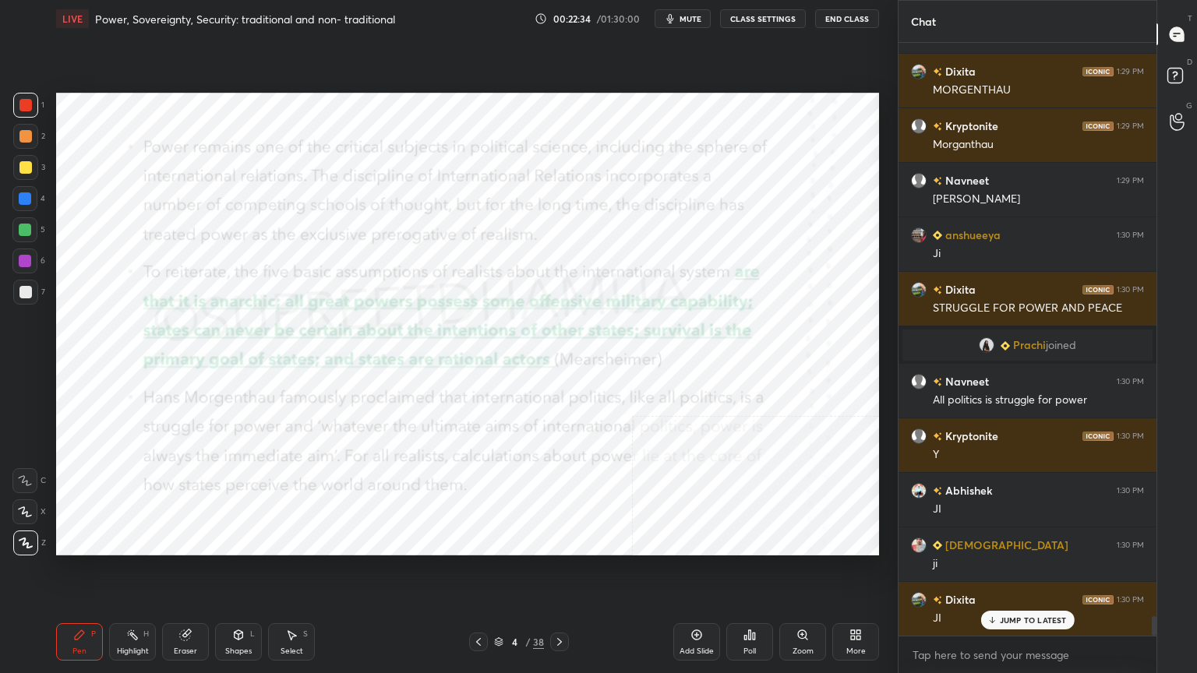
click at [702, 574] on icon at bounding box center [696, 635] width 12 height 12
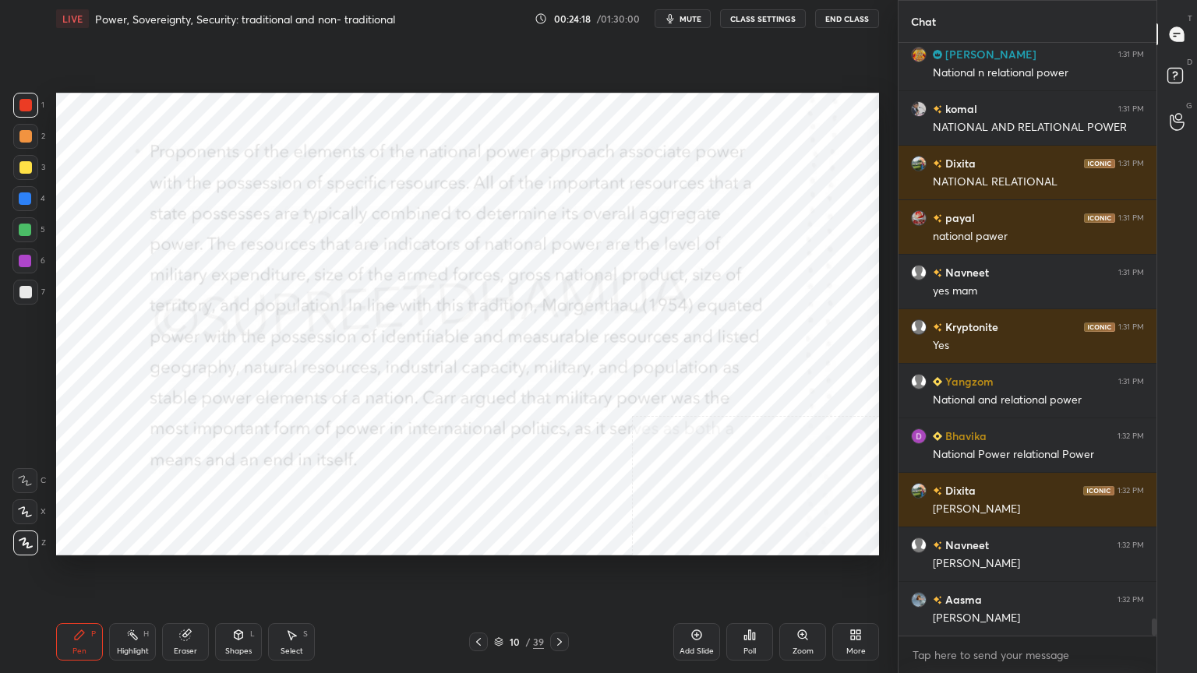
scroll to position [20059, 0]
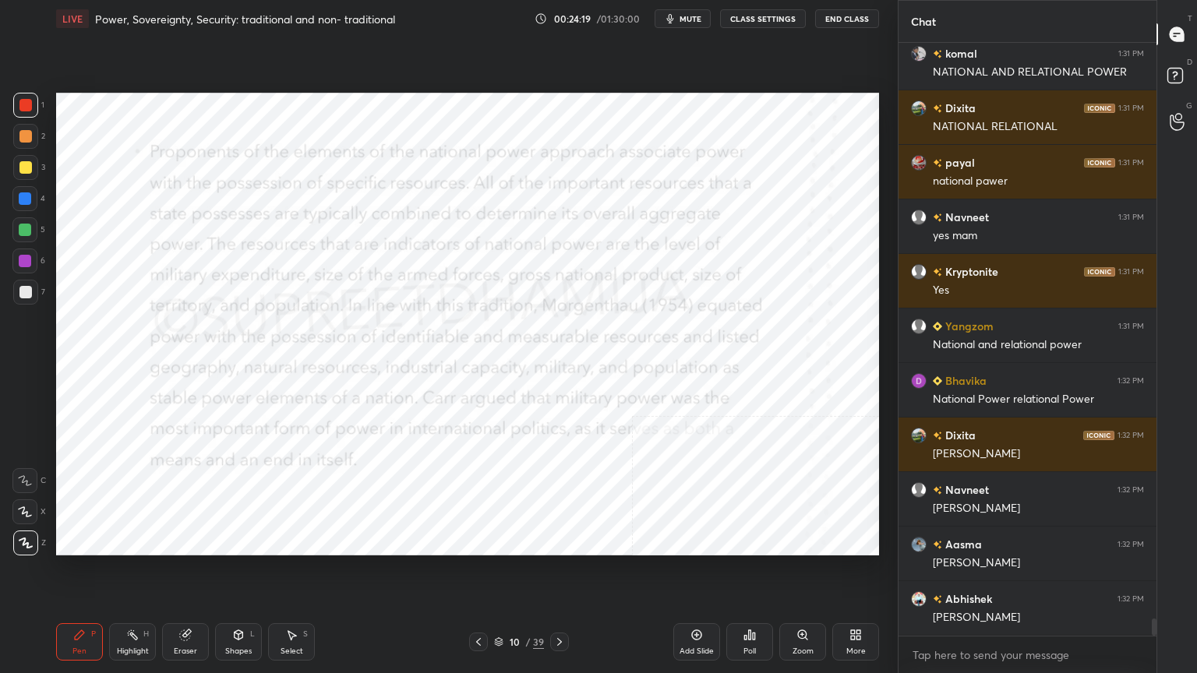
click at [679, 574] on div "Add Slide" at bounding box center [696, 641] width 47 height 37
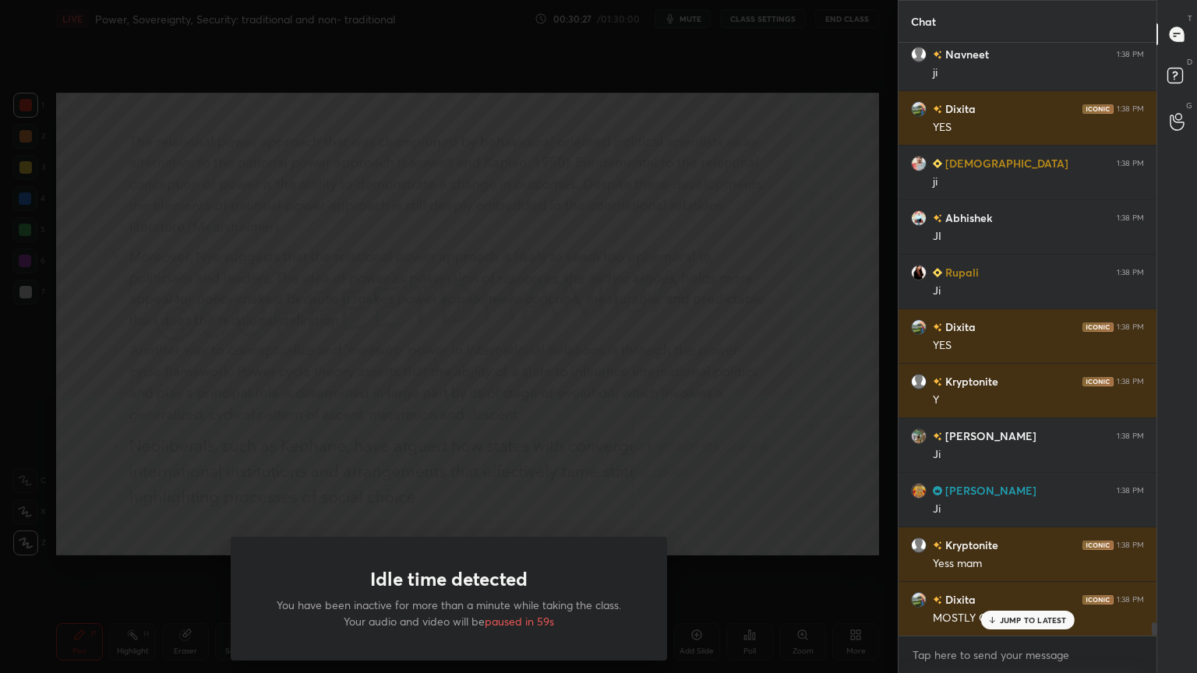
scroll to position [26665, 0]
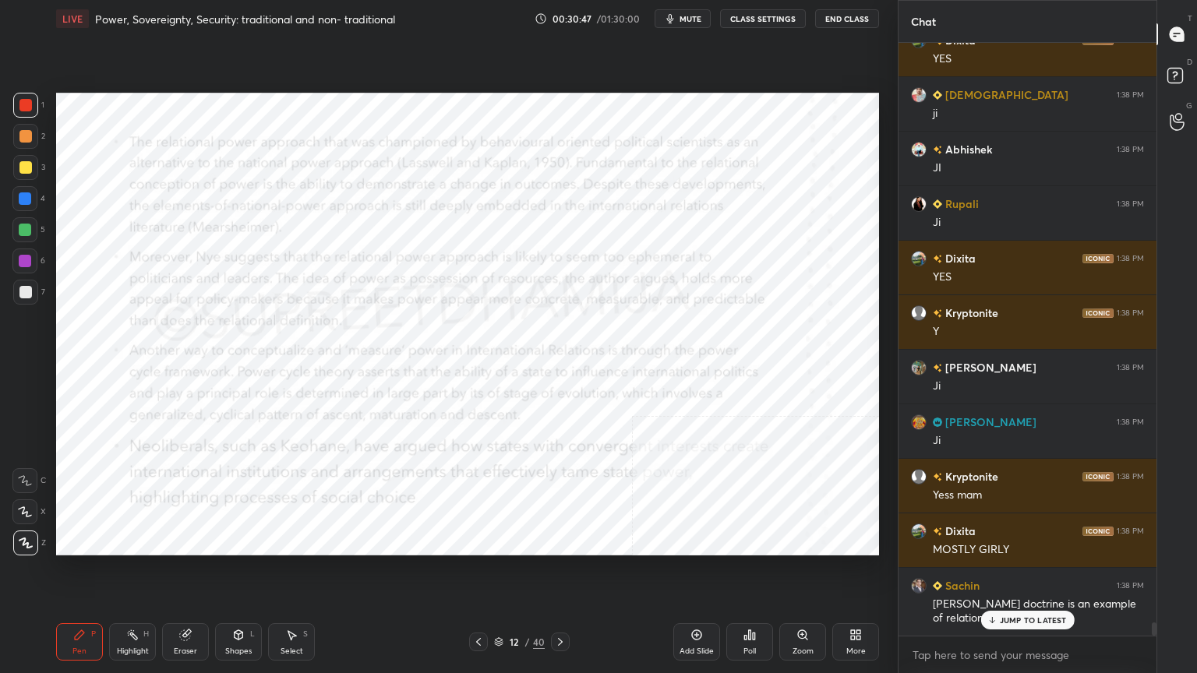
click at [1191, 574] on div "T Messages (T) D Doubts (D) G Raise Hand (G)" at bounding box center [1176, 336] width 41 height 673
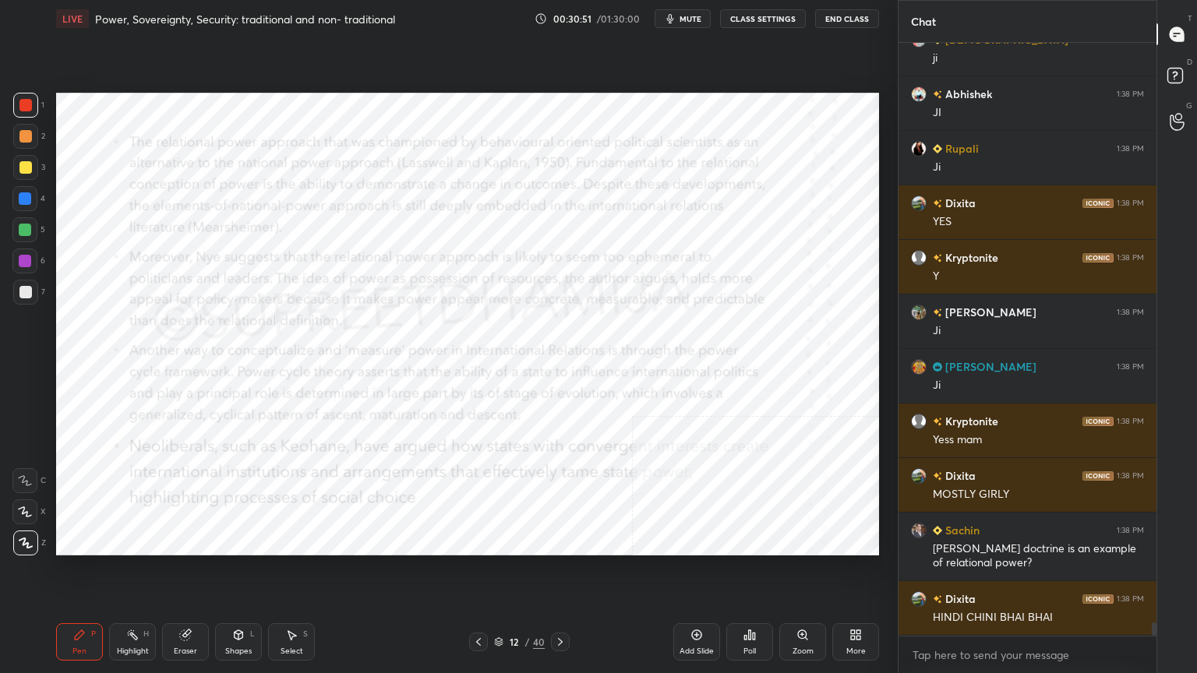
click at [701, 574] on icon at bounding box center [697, 635] width 10 height 10
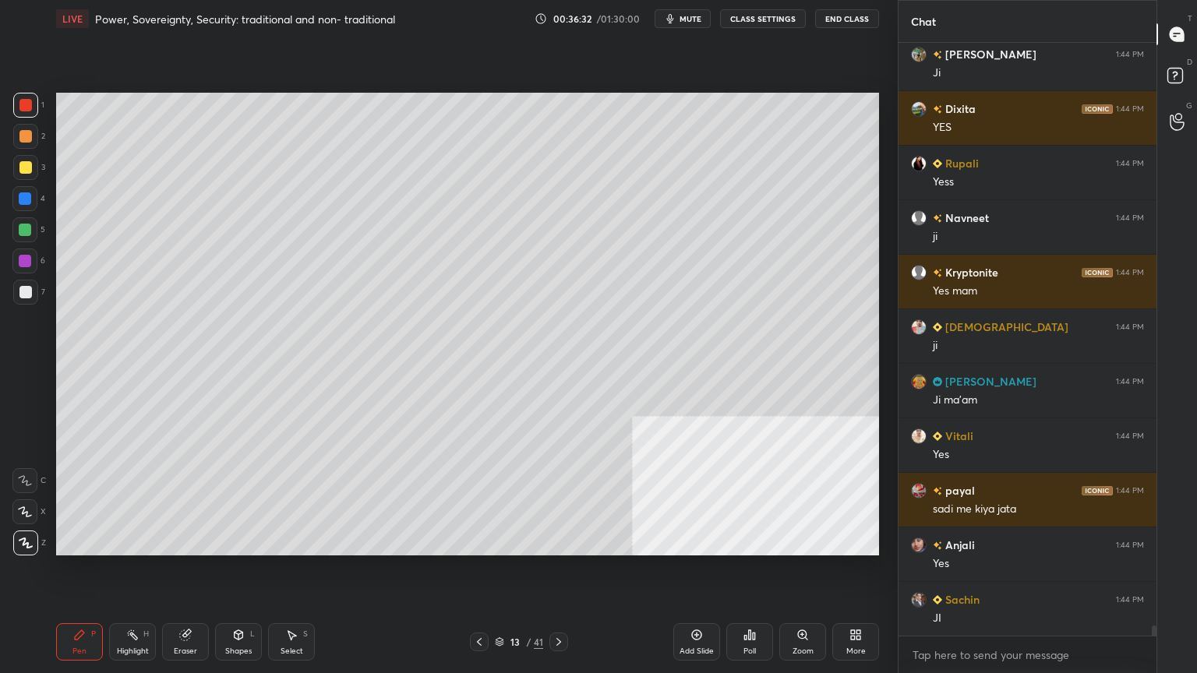
scroll to position [33678, 0]
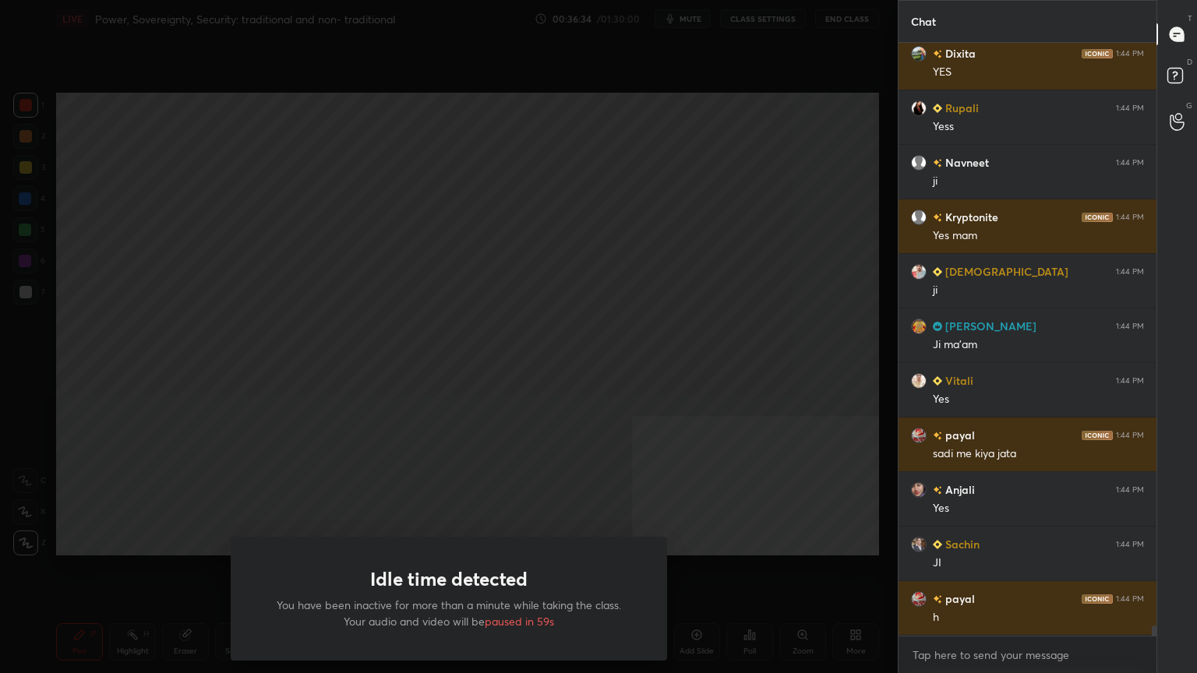
click at [599, 47] on div "Idle time detected You have been inactive for more than a minute while taking t…" at bounding box center [449, 336] width 898 height 673
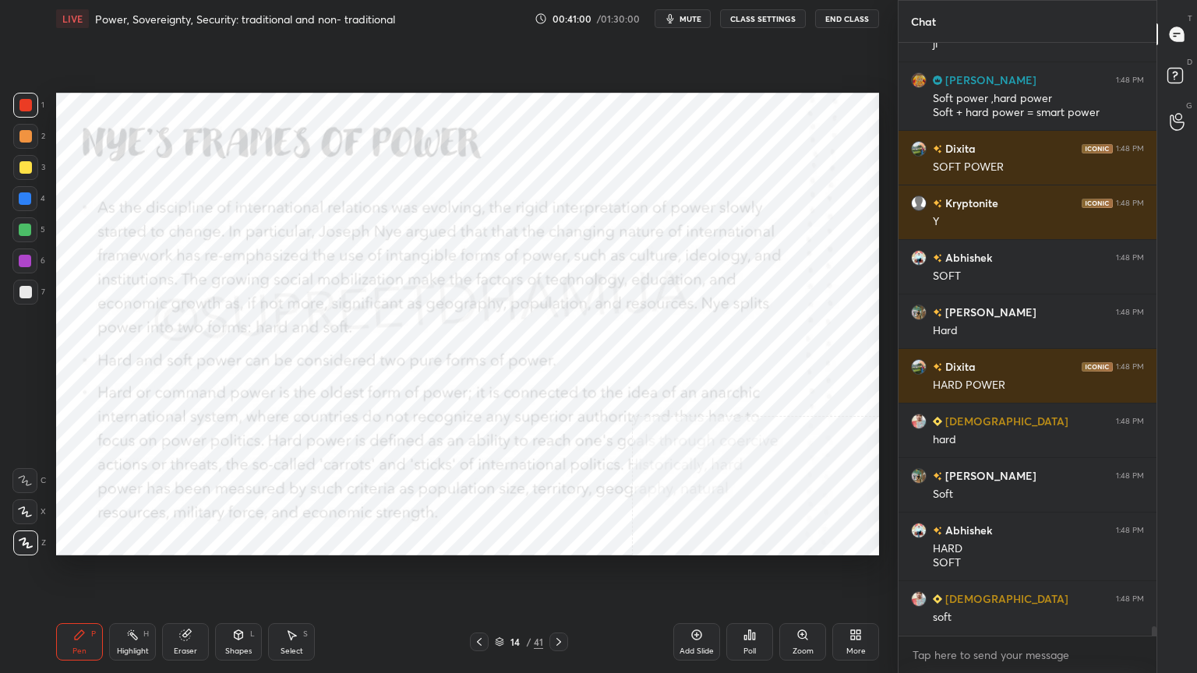
scroll to position [37404, 0]
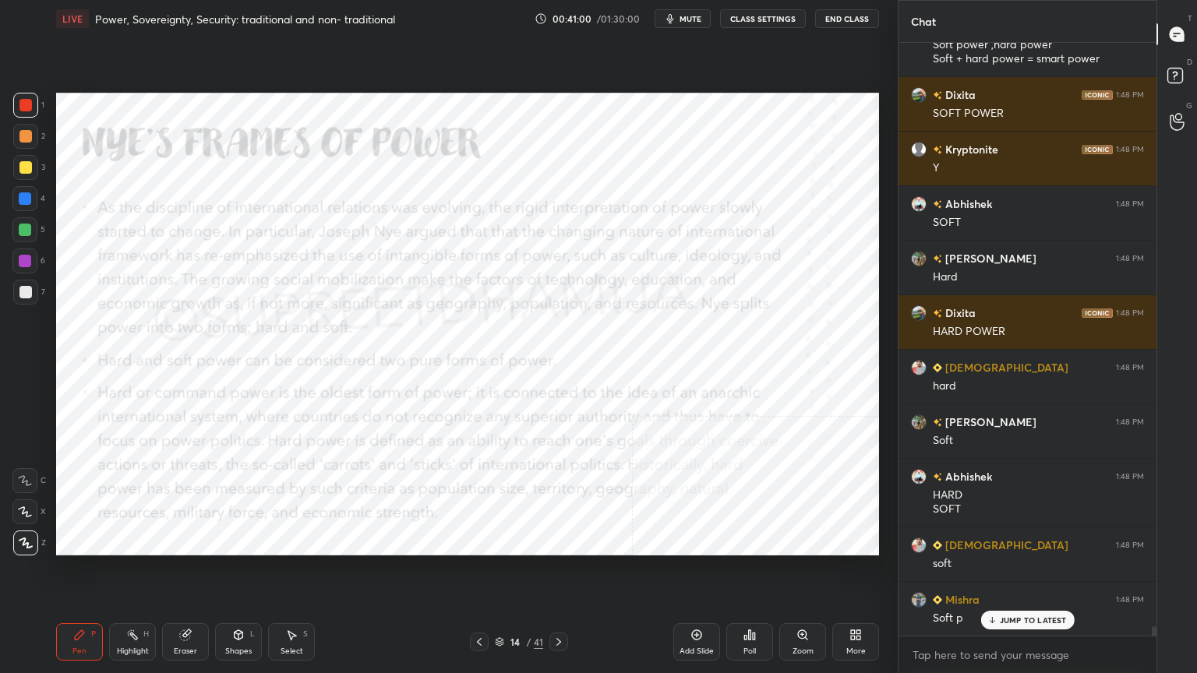
click at [708, 574] on div "Add Slide Poll Zoom More" at bounding box center [776, 642] width 206 height 87
click at [693, 574] on div "Add Slide" at bounding box center [696, 641] width 47 height 37
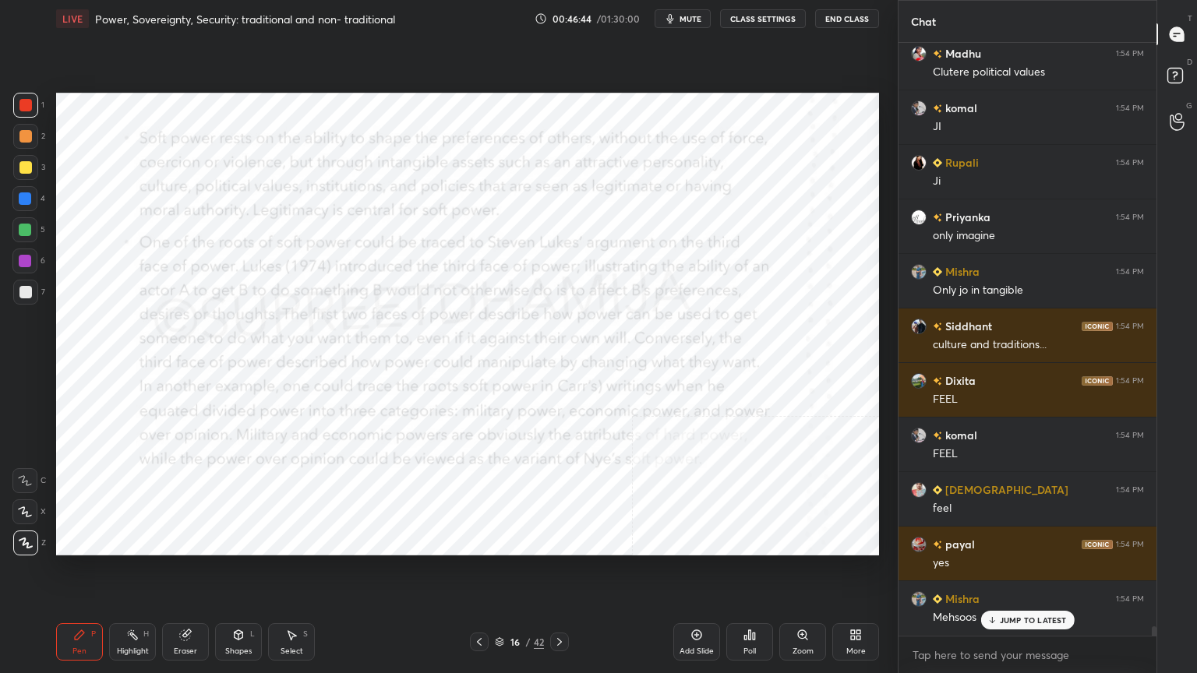
scroll to position [35593, 0]
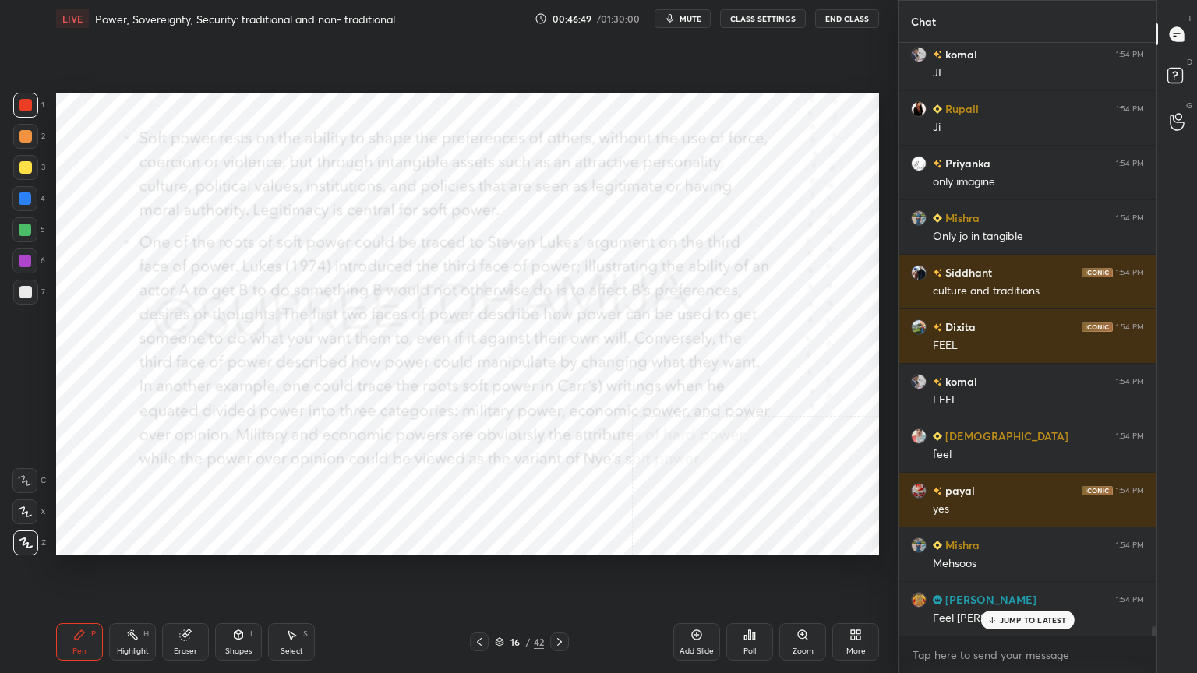
click at [692, 574] on div "Add Slide" at bounding box center [696, 641] width 47 height 37
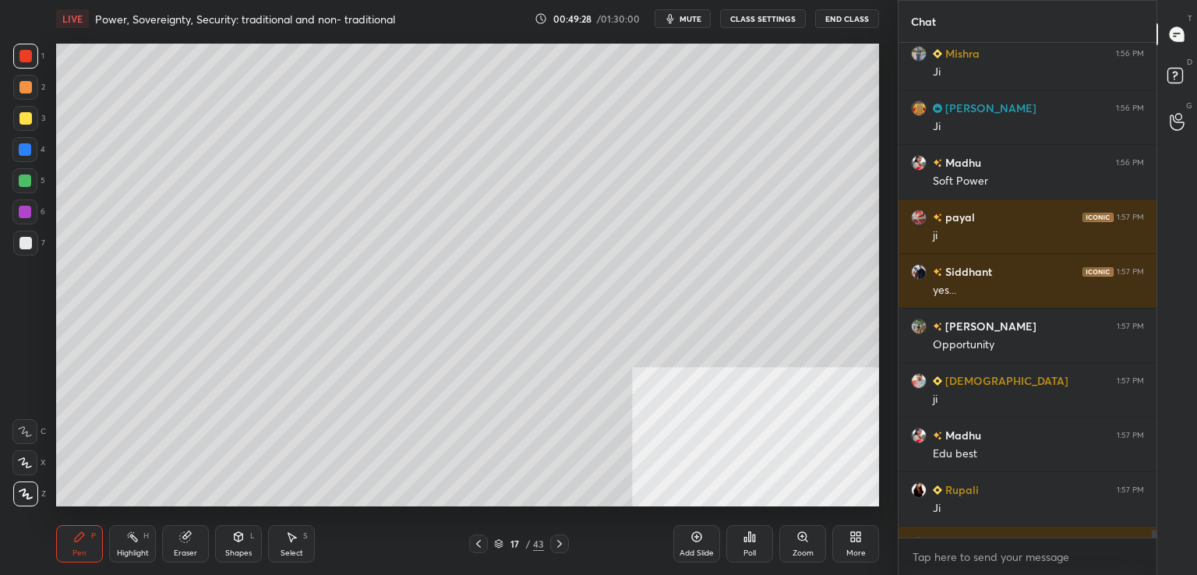
scroll to position [77455, 77096]
type textarea "x"
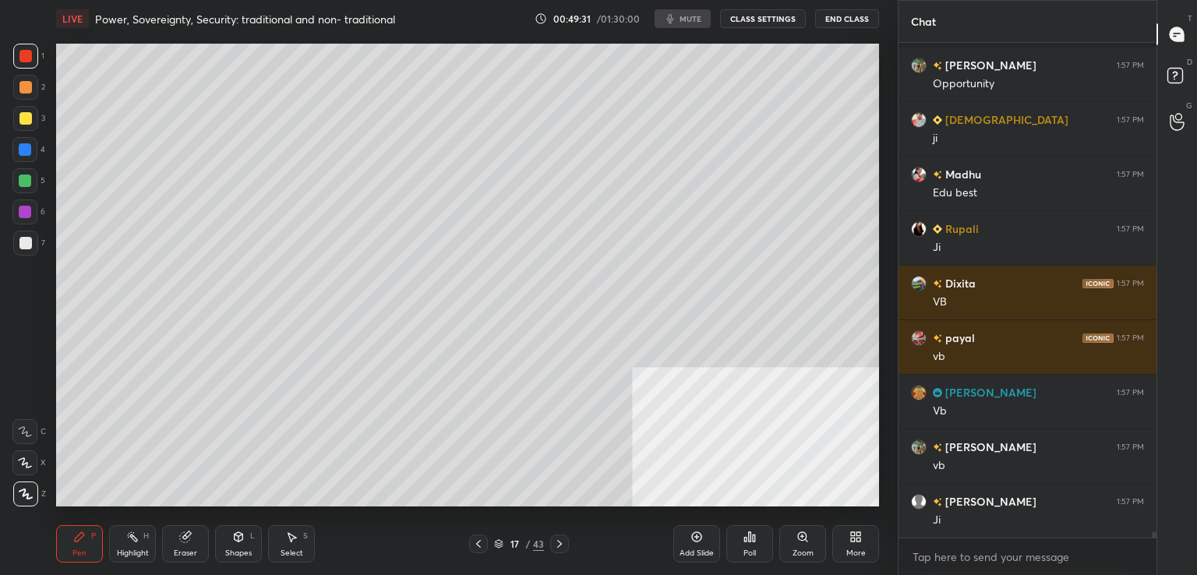
scroll to position [37783, 0]
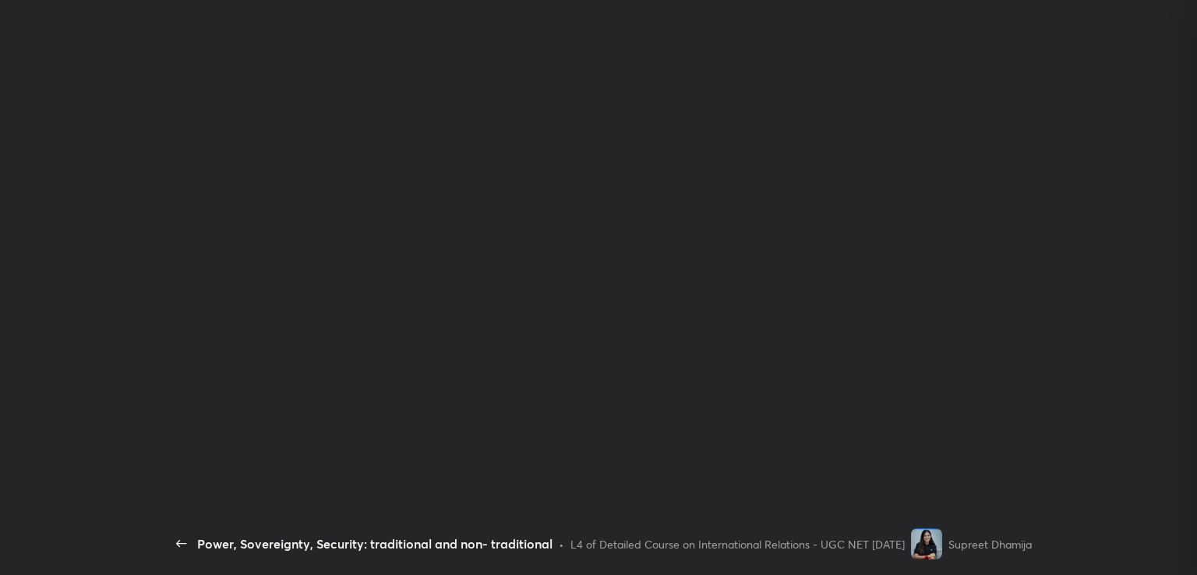
type textarea "x"
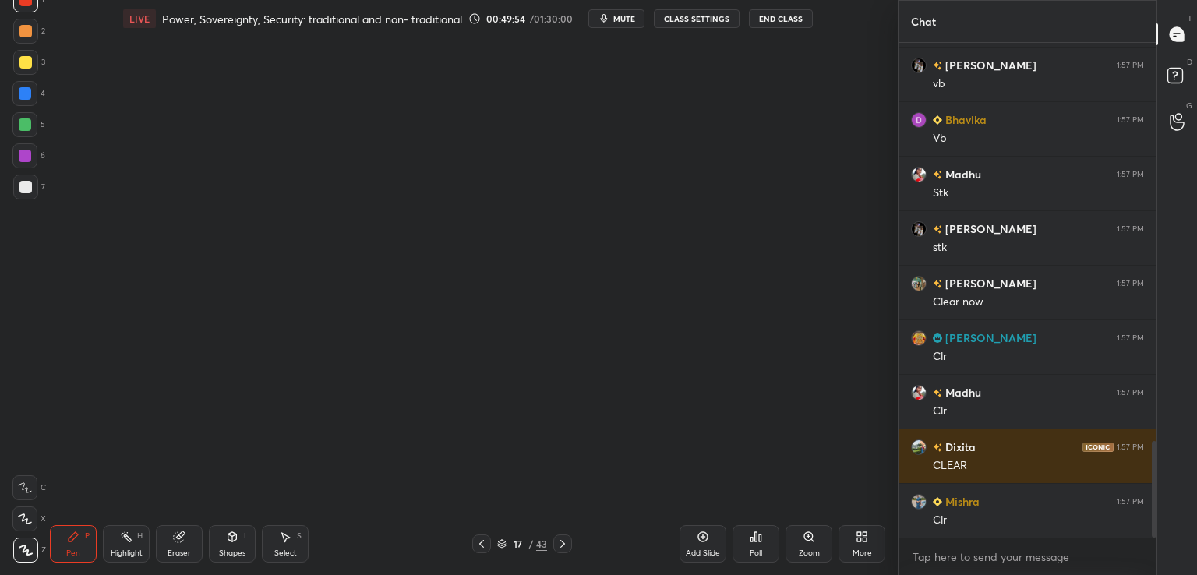
scroll to position [2092, 0]
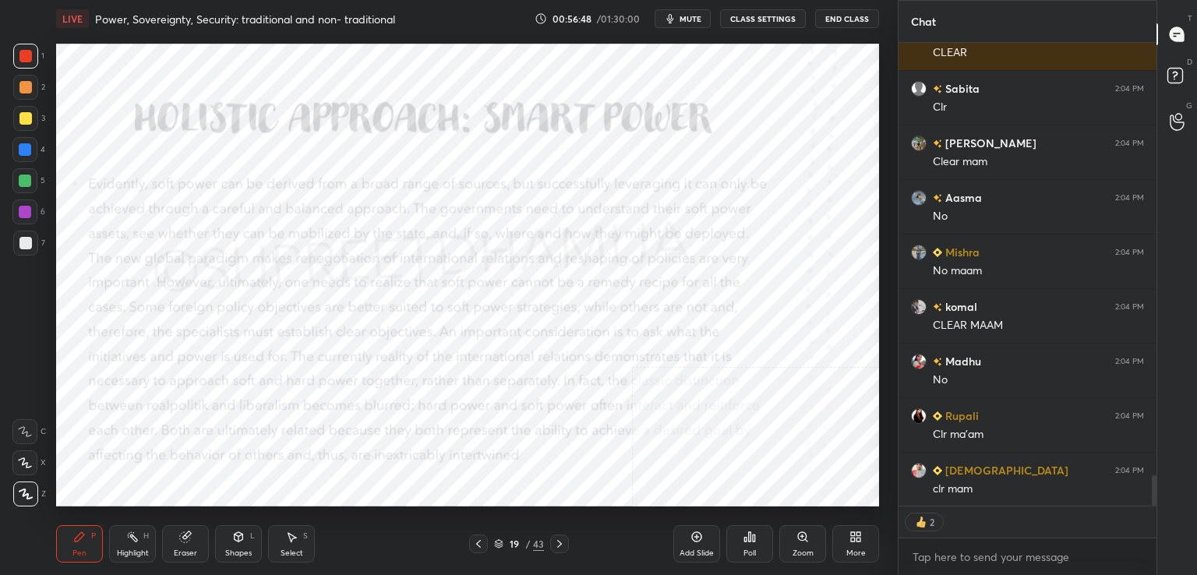
scroll to position [6667, 0]
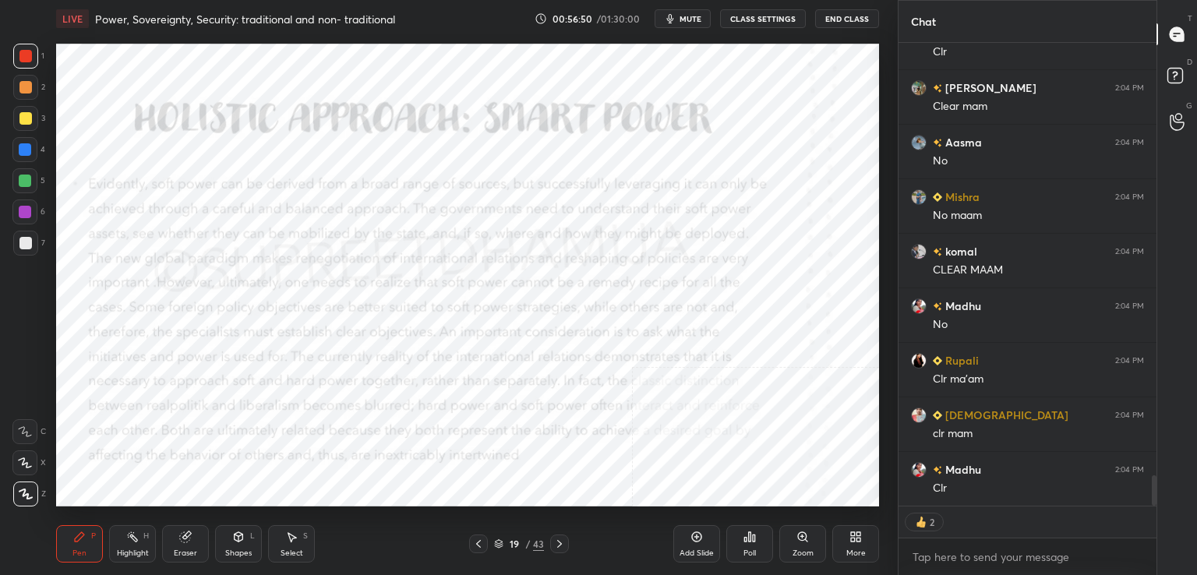
click at [673, 556] on div "Add Slide" at bounding box center [696, 543] width 47 height 37
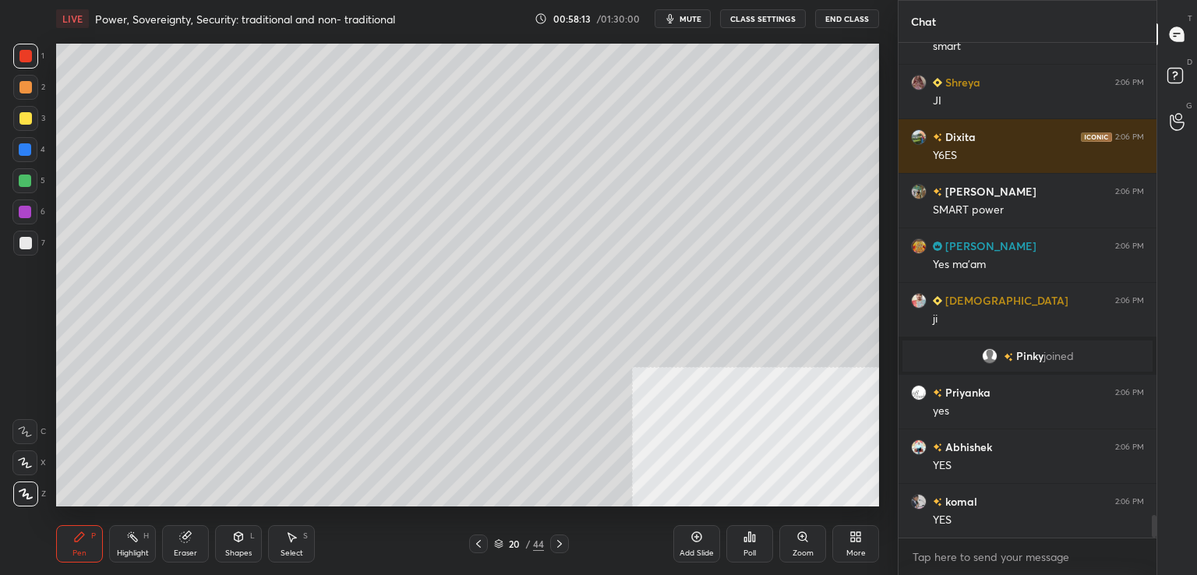
scroll to position [10546, 0]
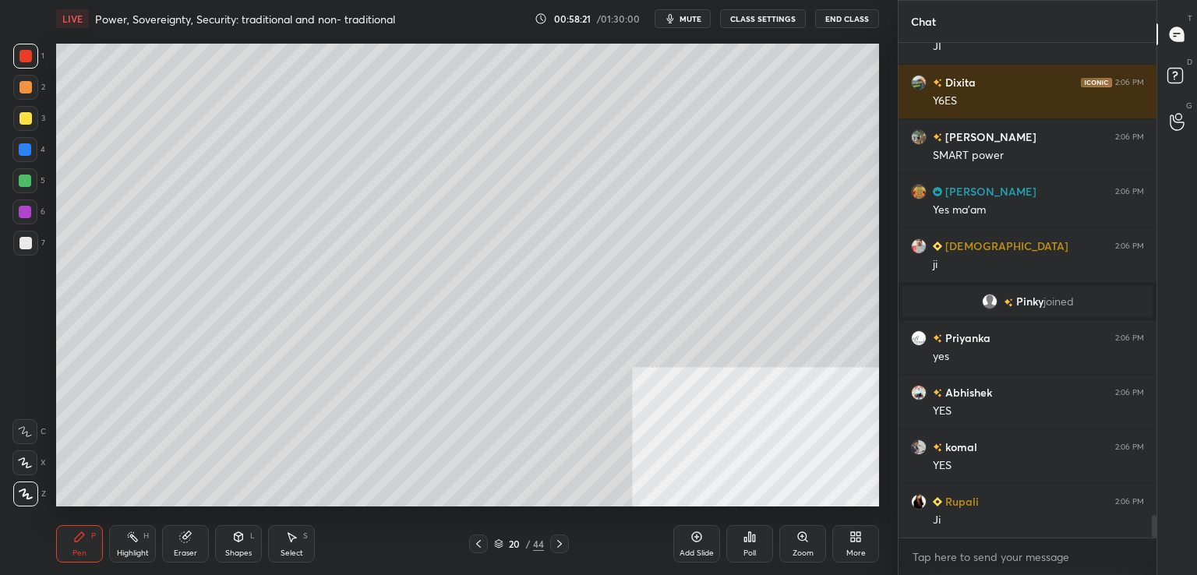
click at [185, 553] on div "Eraser" at bounding box center [185, 553] width 23 height 8
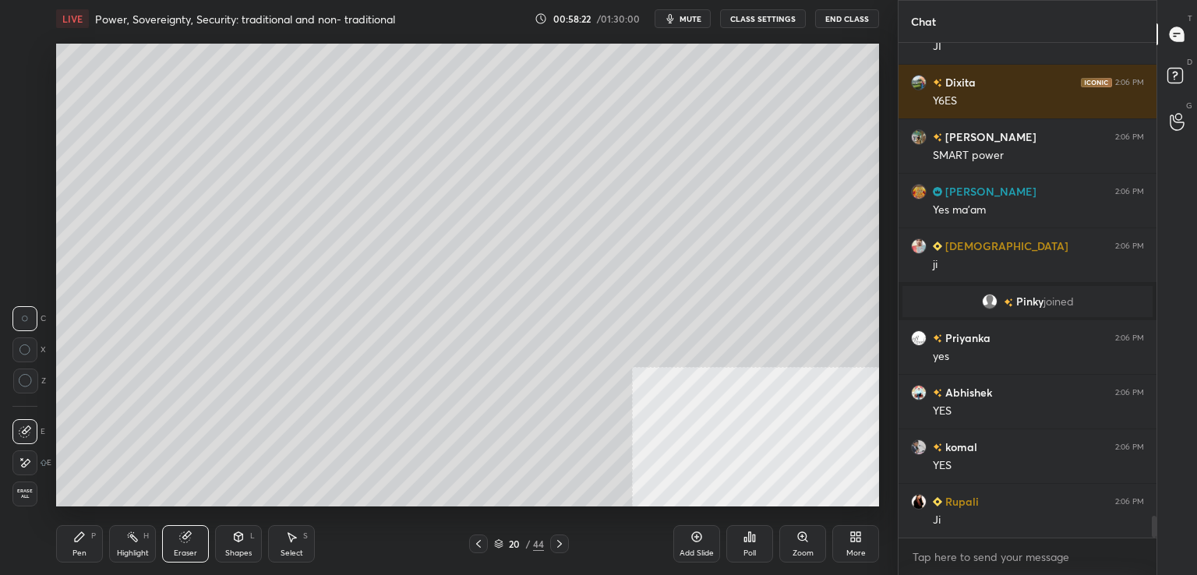
scroll to position [10600, 0]
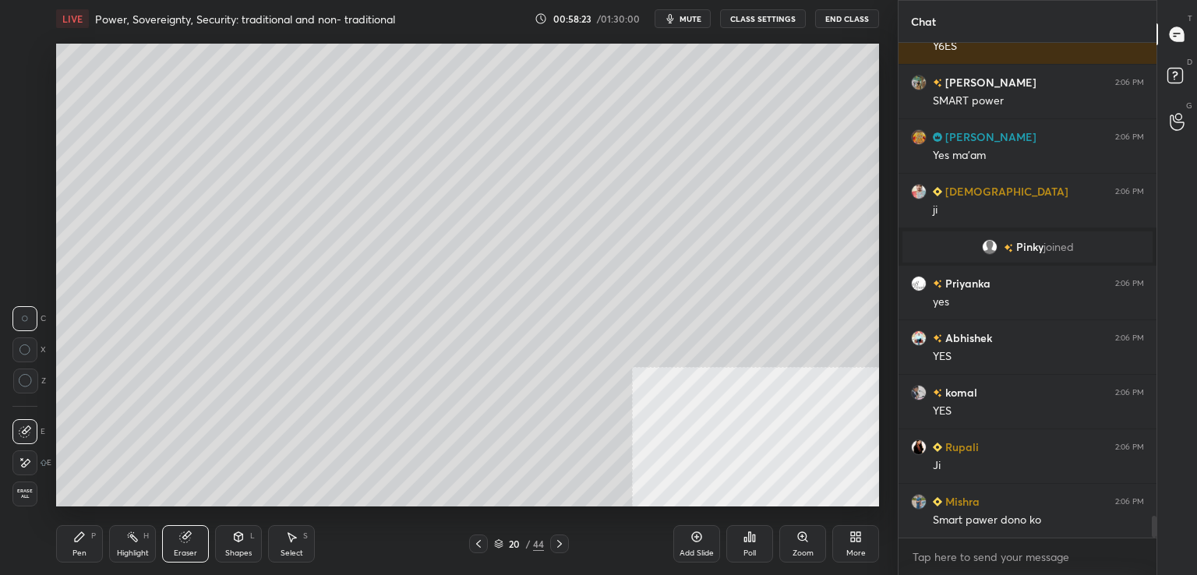
click at [33, 495] on span "Erase all" at bounding box center [24, 494] width 23 height 11
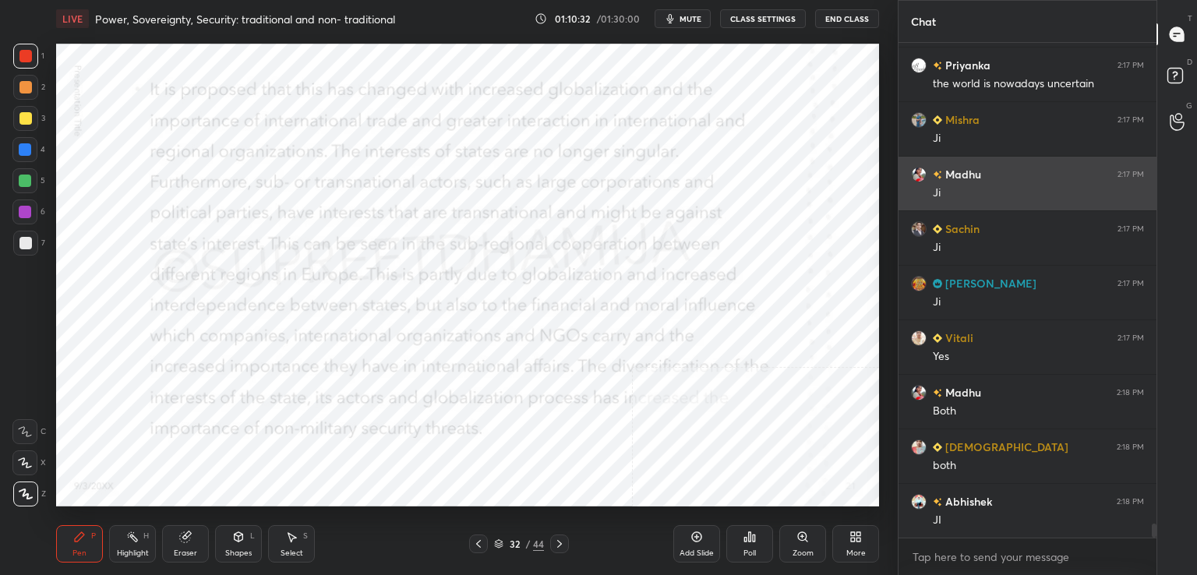
scroll to position [17031, 0]
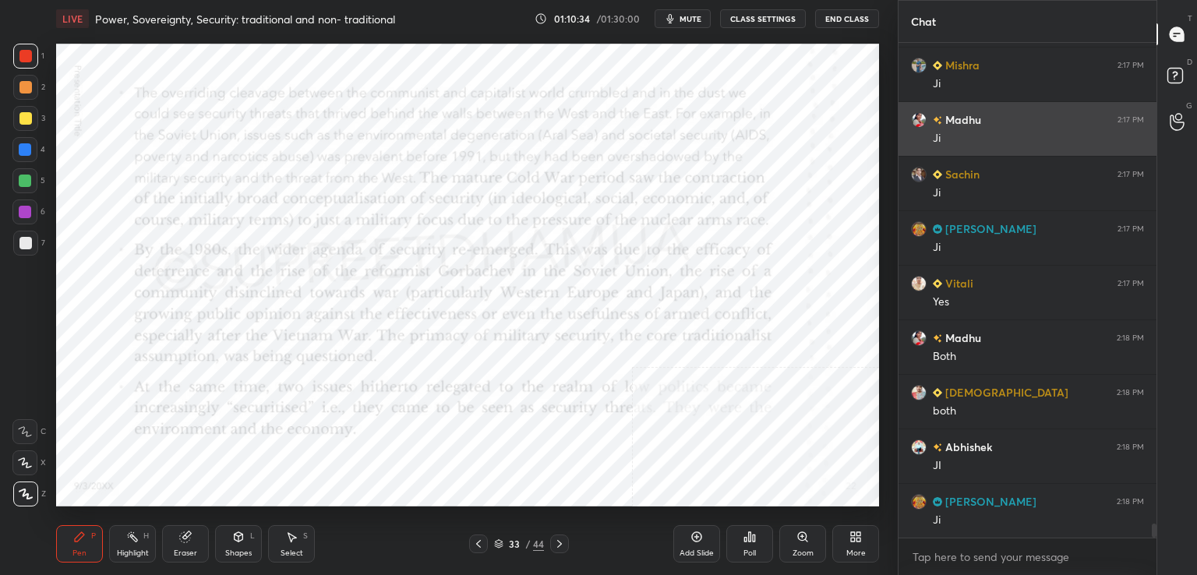
click at [920, 154] on div "Madhu 2:17 PM Ji" at bounding box center [1028, 129] width 258 height 54
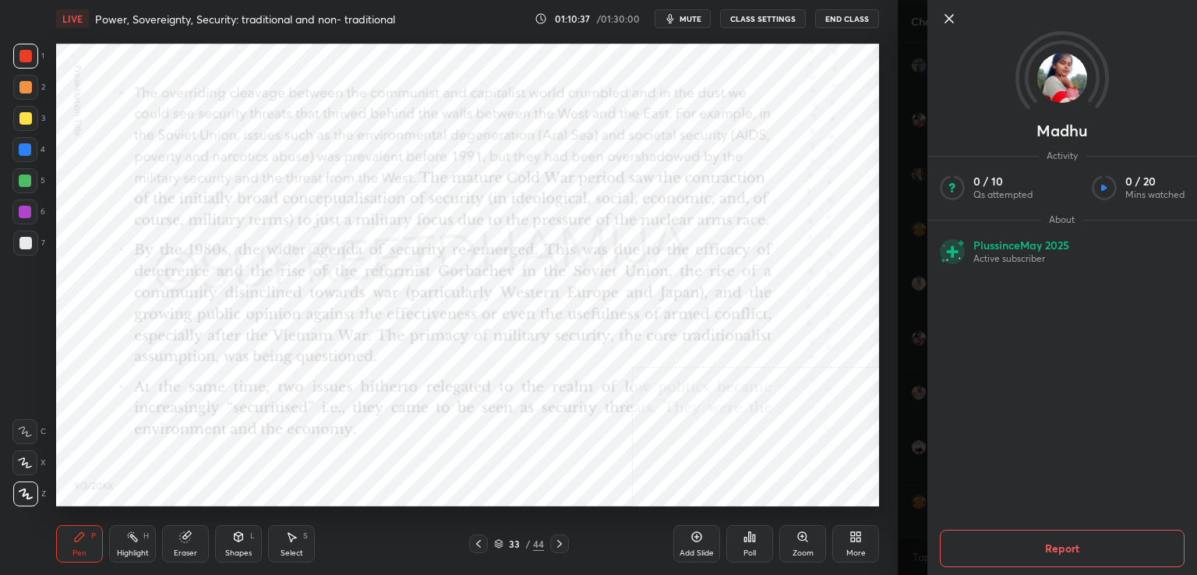
drag, startPoint x: 959, startPoint y: 28, endPoint x: 951, endPoint y: 19, distance: 12.1
click at [951, 19] on div "Madhu Activity 0 / 10 Qs attempted 0 / 20 Mins watched About Plus since May 202…" at bounding box center [1062, 287] width 270 height 575
click at [951, 19] on icon at bounding box center [949, 18] width 19 height 19
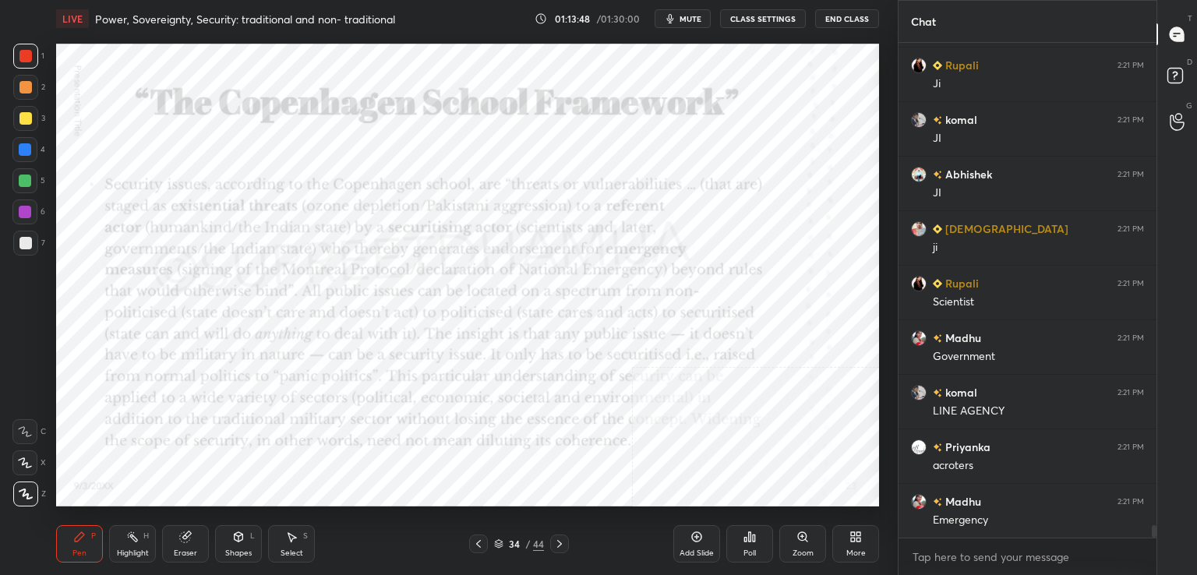
scroll to position [18901, 0]
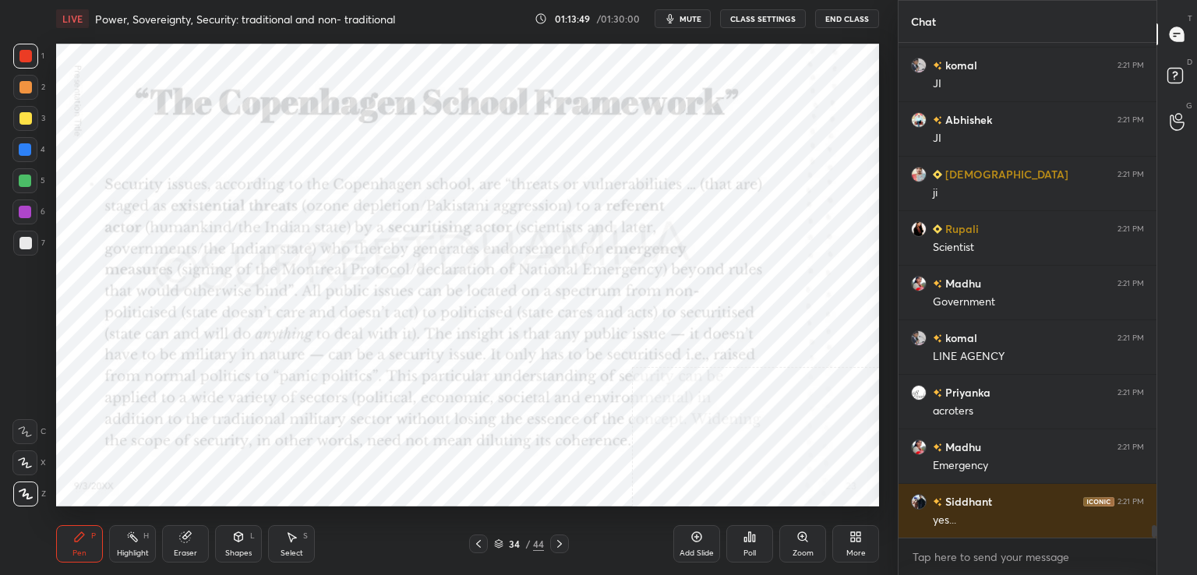
click at [670, 548] on div "34 / 44" at bounding box center [519, 544] width 309 height 19
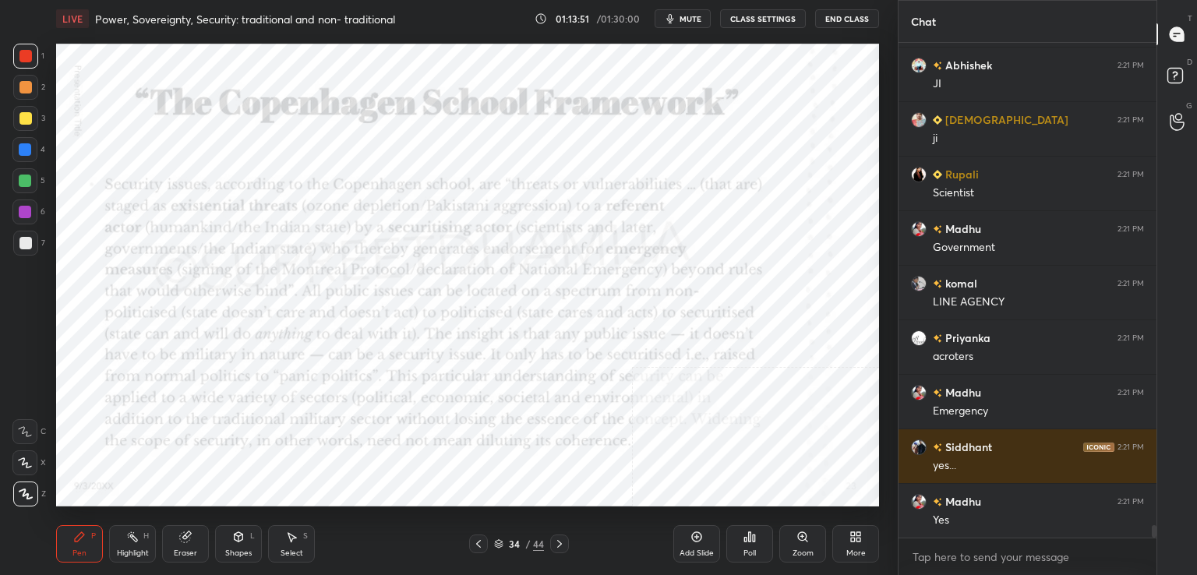
click at [702, 539] on icon at bounding box center [696, 537] width 12 height 12
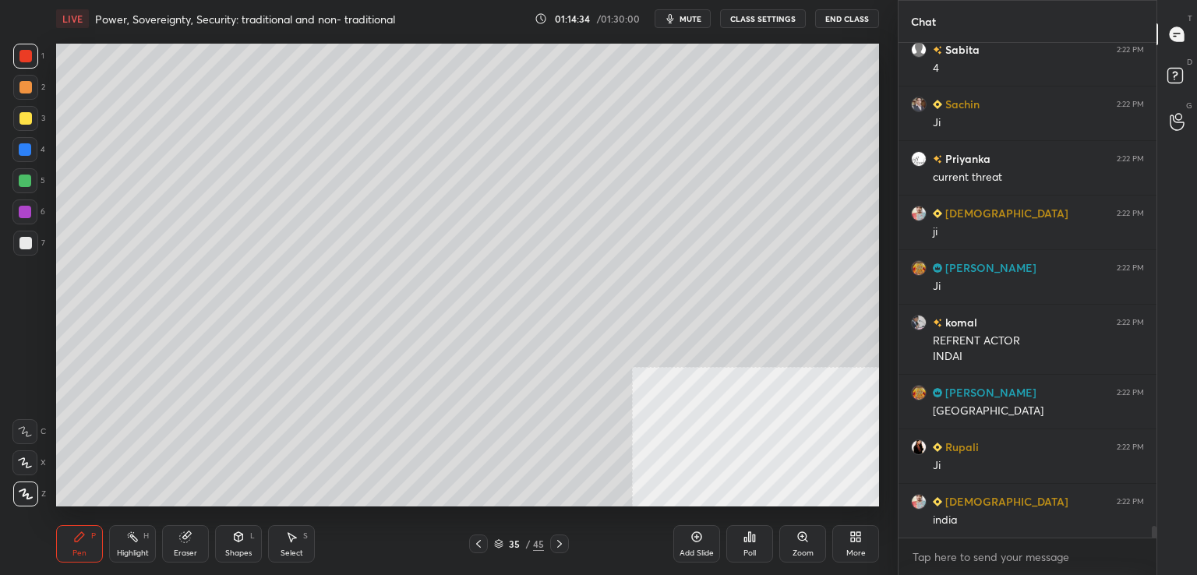
scroll to position [20063, 0]
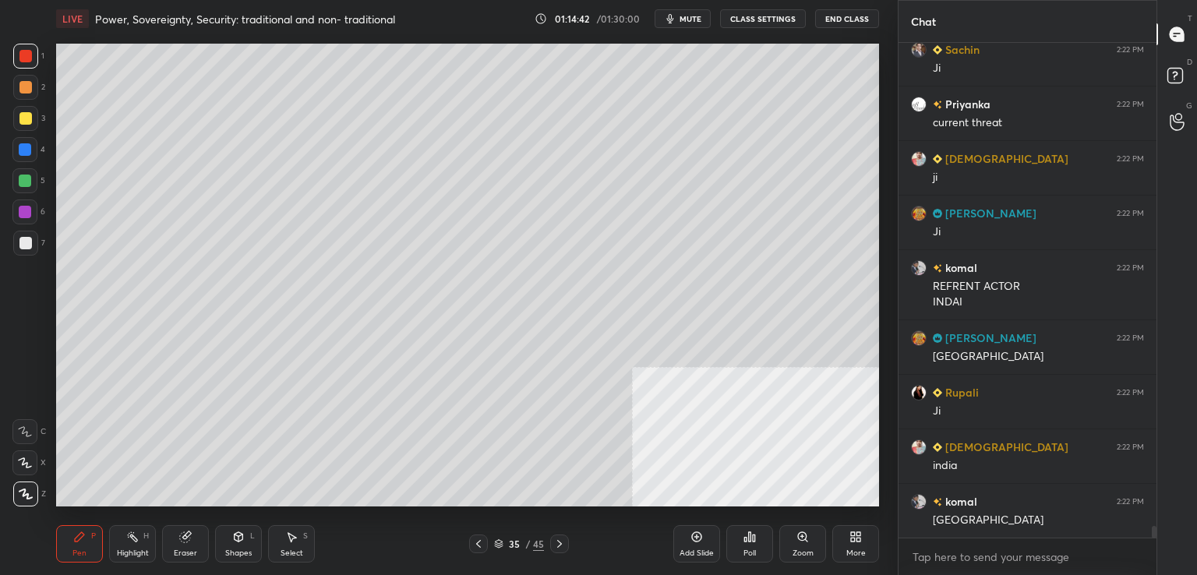
click at [204, 538] on div "Eraser" at bounding box center [185, 543] width 47 height 37
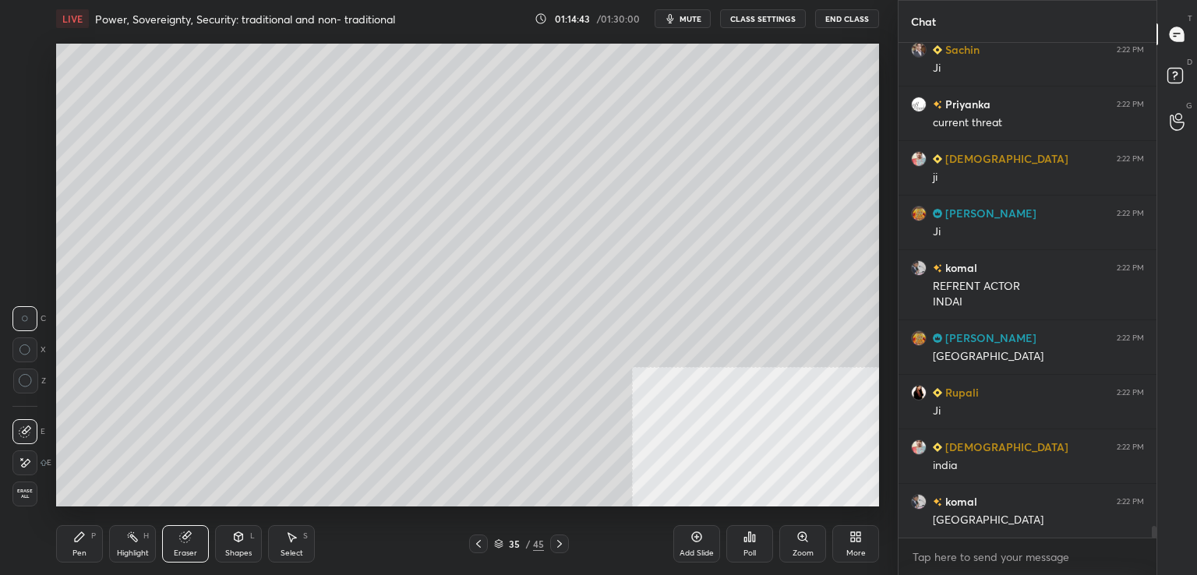
click at [26, 372] on div at bounding box center [25, 381] width 25 height 25
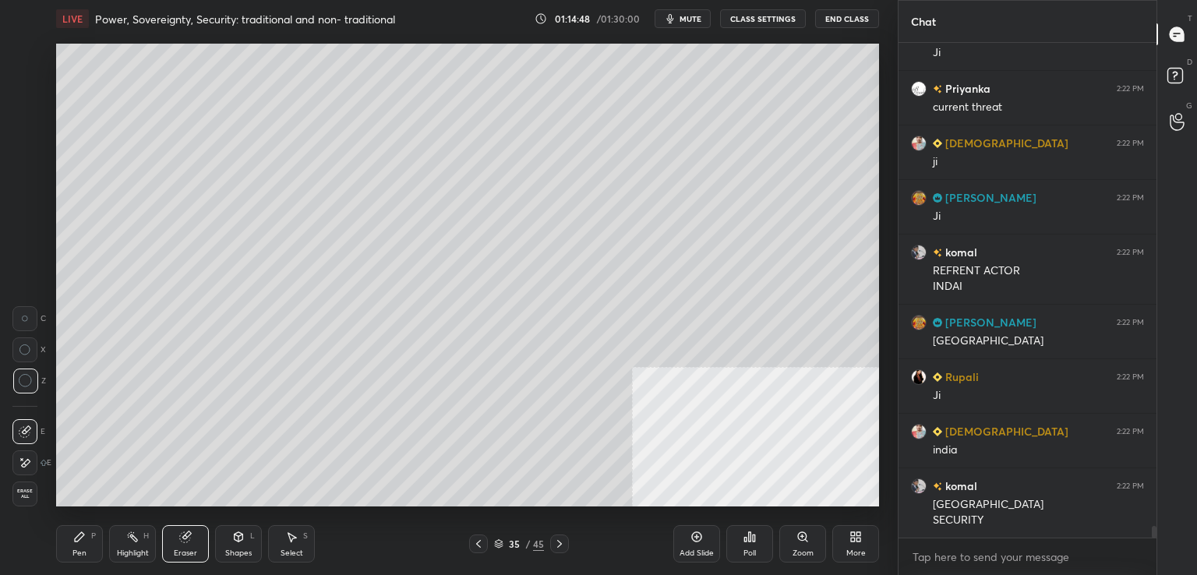
click at [89, 546] on div "Pen P" at bounding box center [79, 543] width 47 height 37
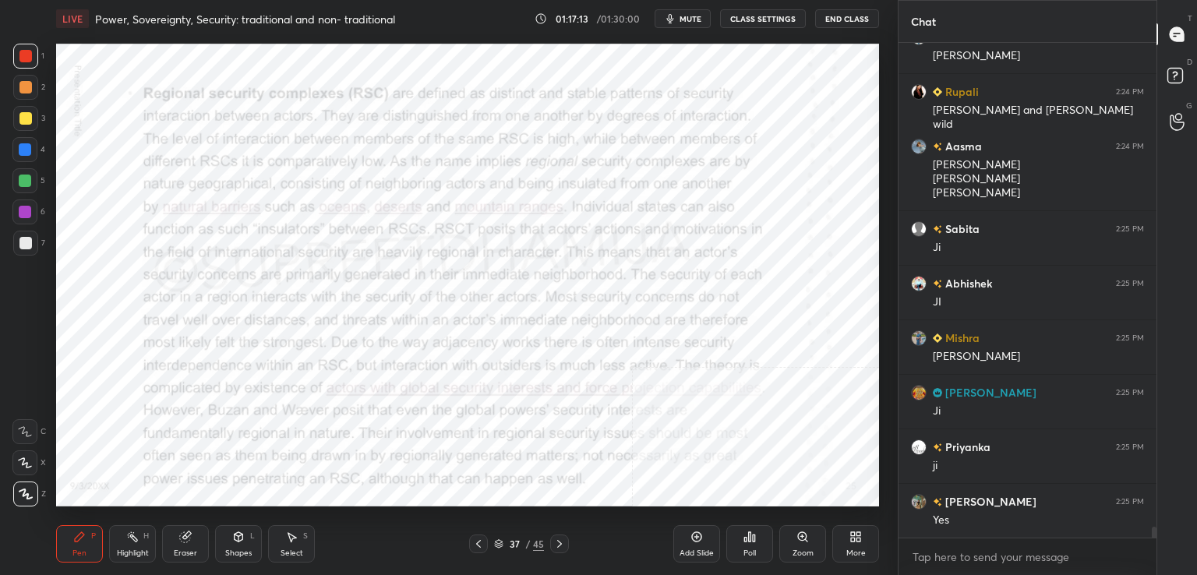
scroll to position [22427, 0]
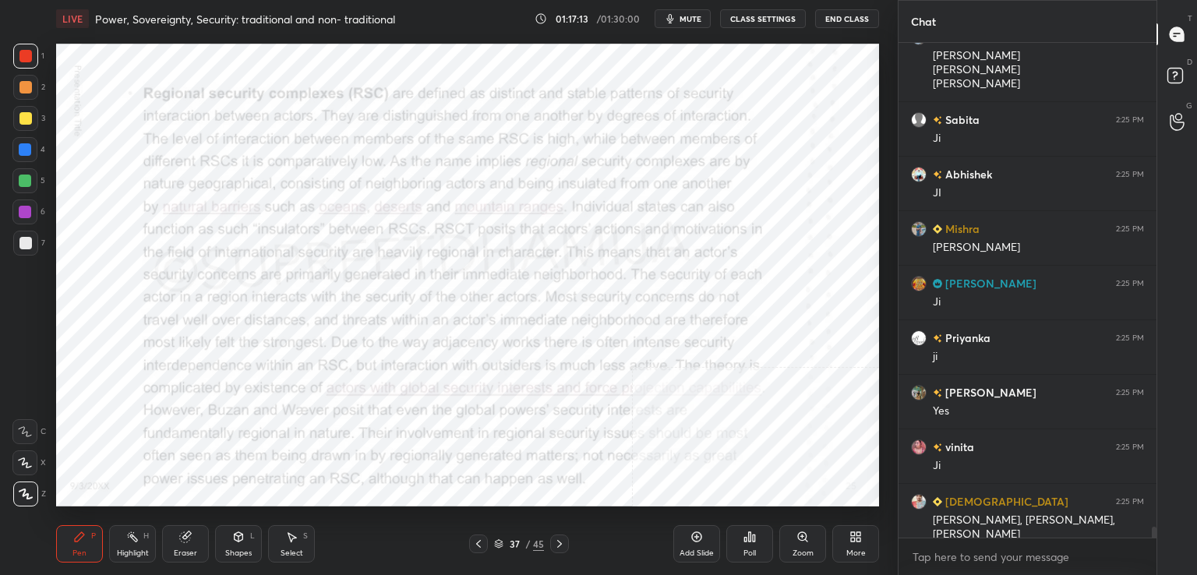
click at [714, 546] on div "Add Slide" at bounding box center [696, 543] width 47 height 37
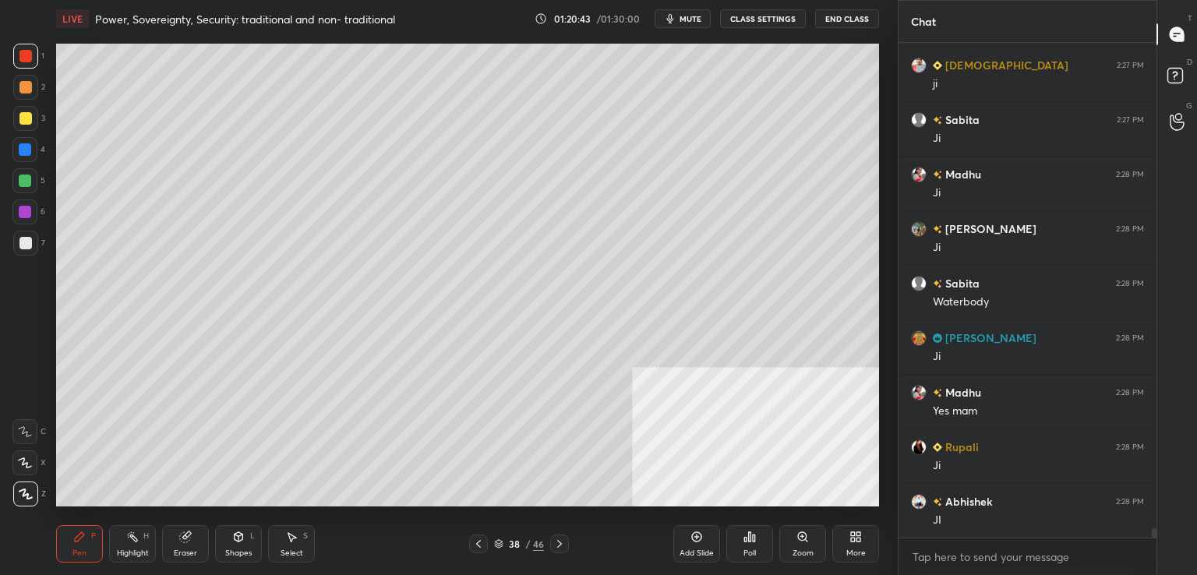
scroll to position [25755, 0]
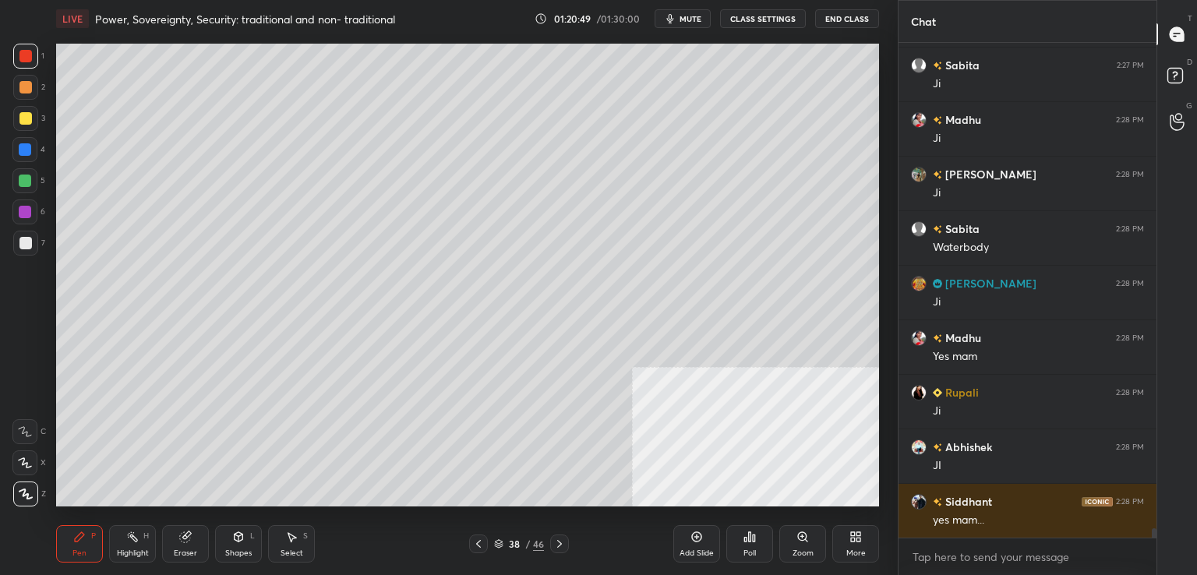
click at [700, 560] on div "Add Slide" at bounding box center [696, 543] width 47 height 37
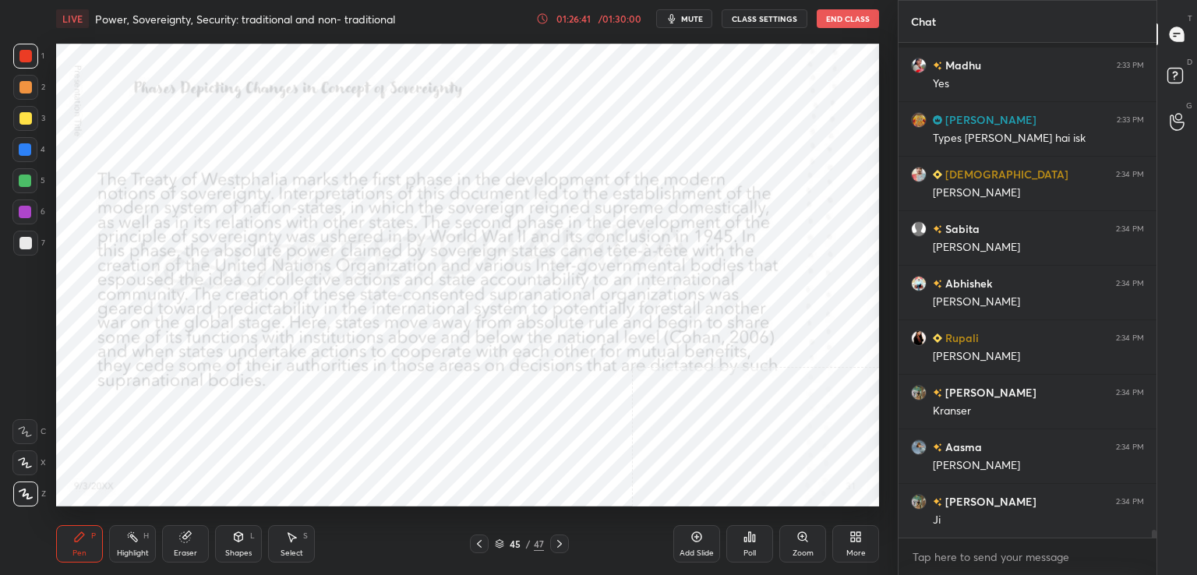
scroll to position [31020, 0]
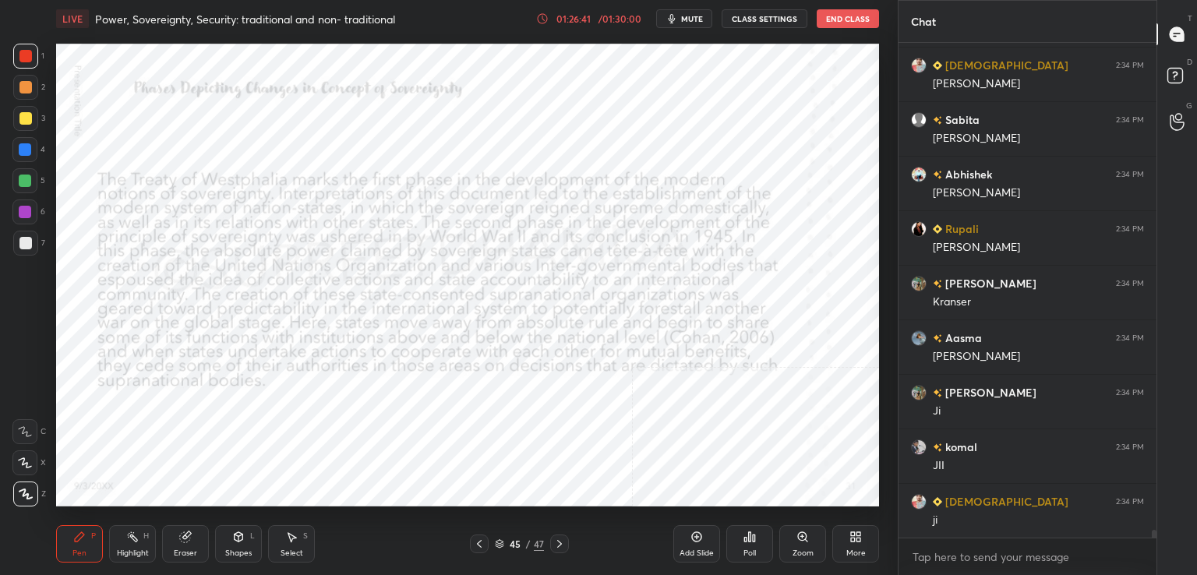
click at [704, 551] on div "Add Slide" at bounding box center [697, 553] width 34 height 8
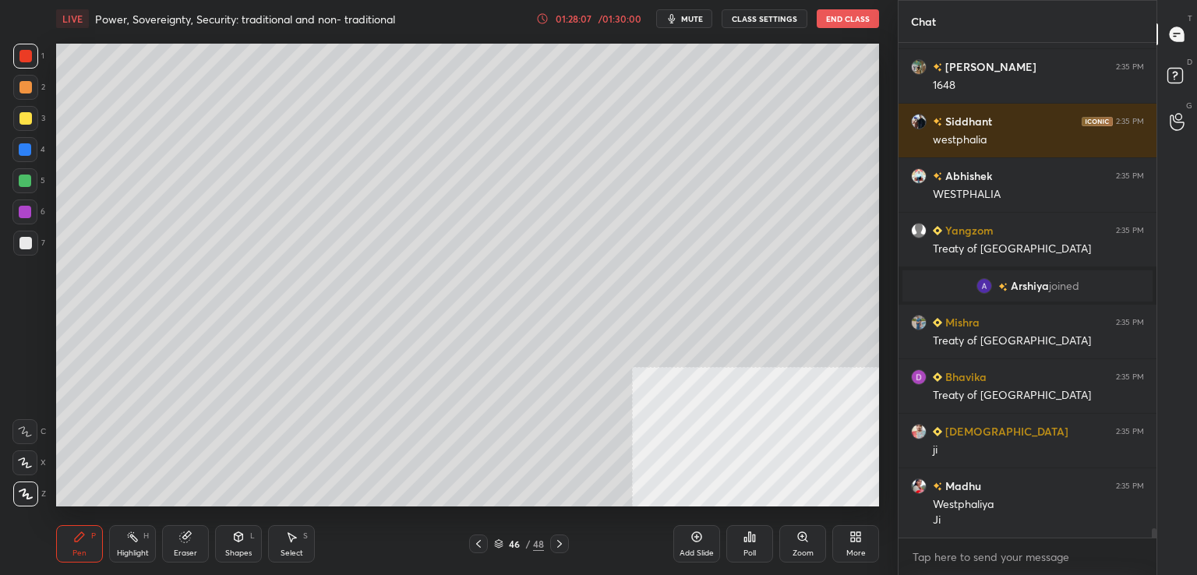
scroll to position [25703, 0]
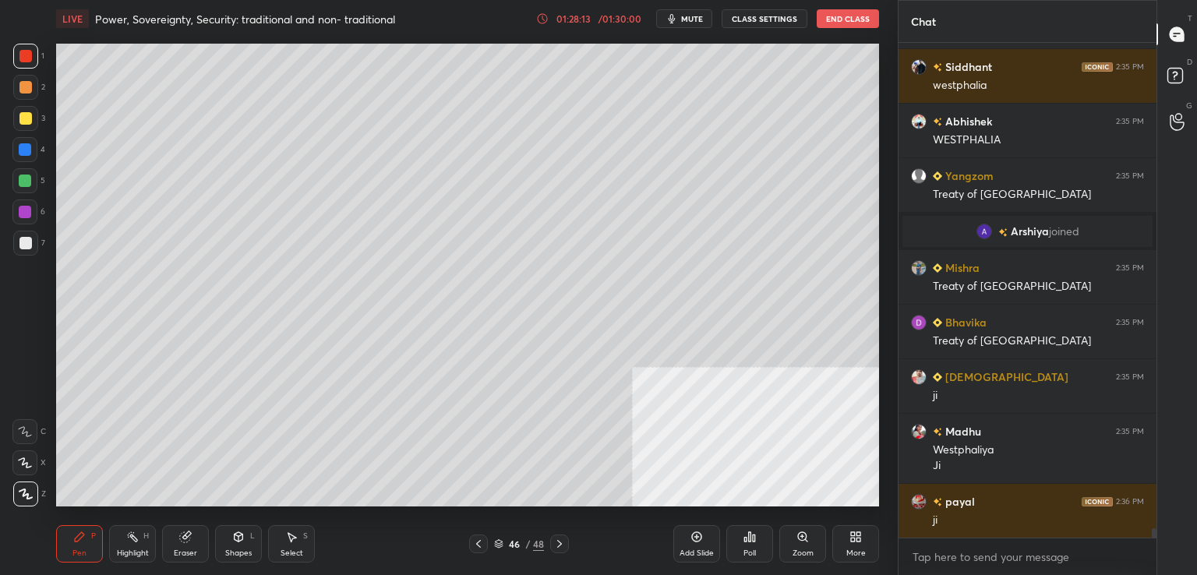
click at [709, 540] on div "Add Slide" at bounding box center [696, 543] width 47 height 37
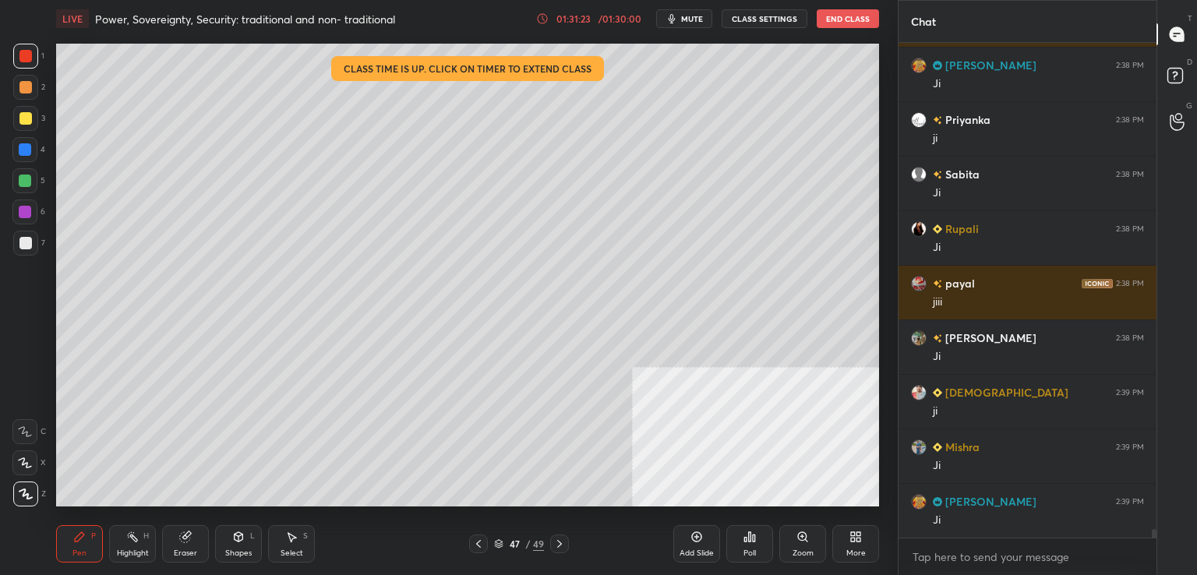
scroll to position [27831, 0]
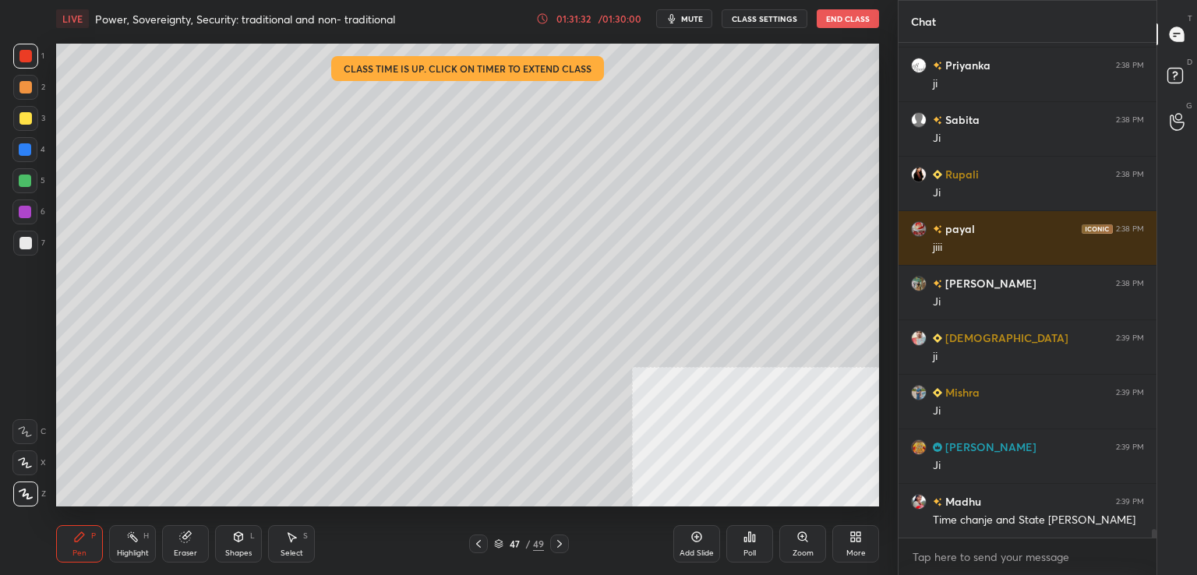
click at [495, 549] on div "47 / 49" at bounding box center [519, 544] width 50 height 14
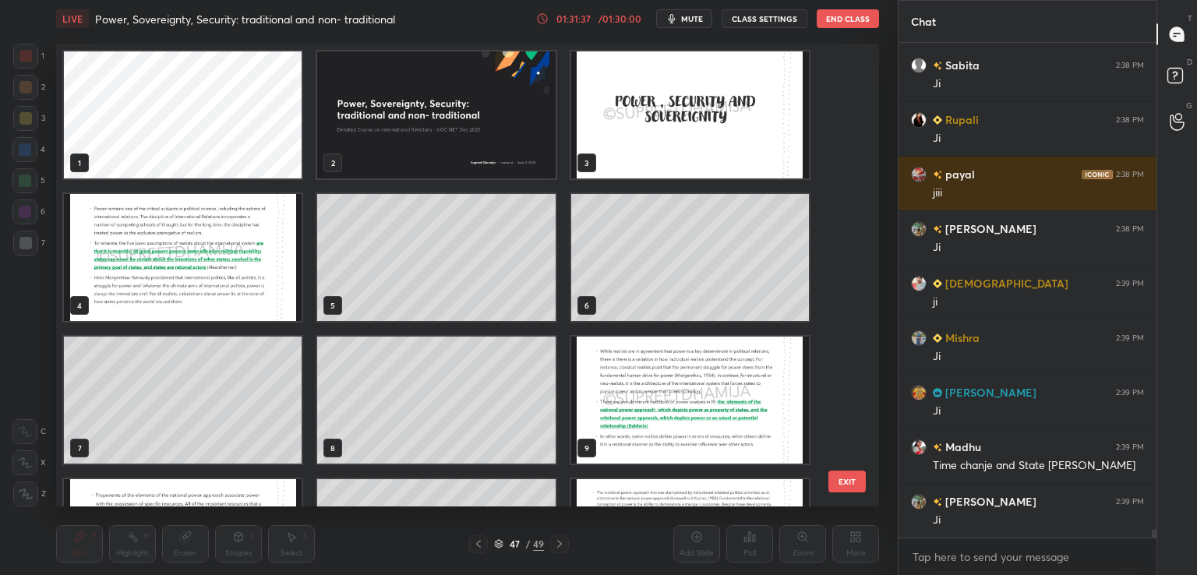
scroll to position [27940, 0]
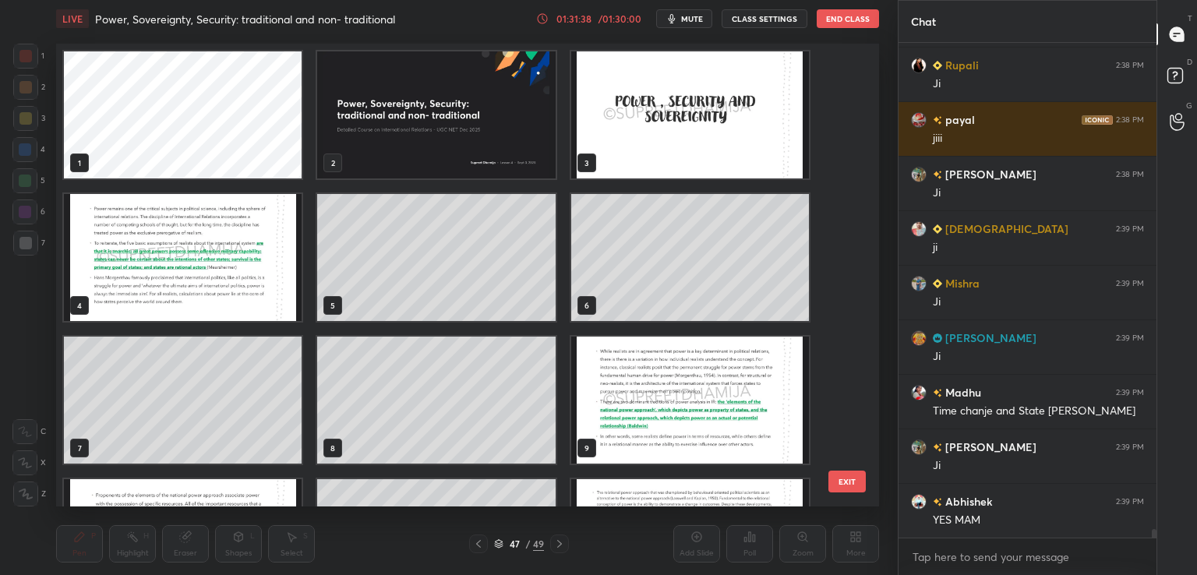
click at [668, 122] on img "grid" at bounding box center [690, 114] width 238 height 127
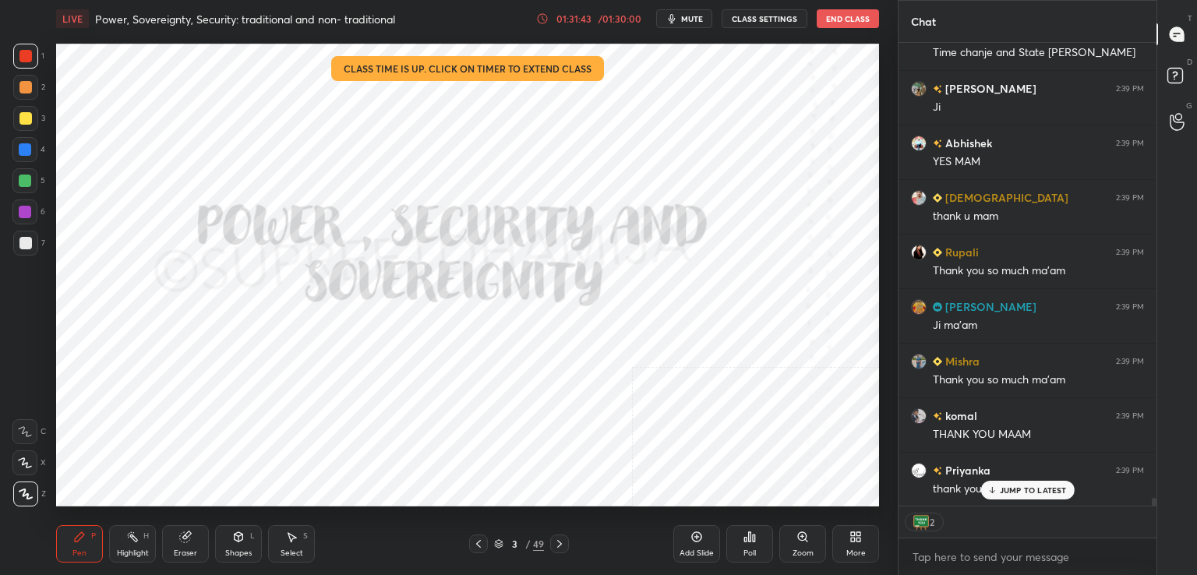
scroll to position [28407, 0]
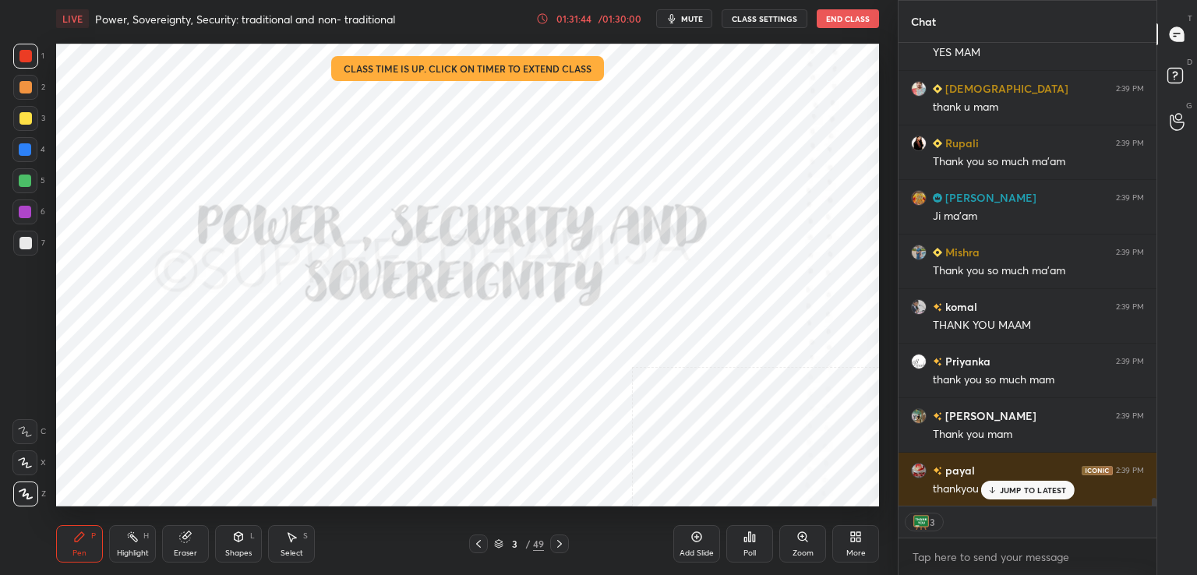
type textarea "x"
